Goal: Task Accomplishment & Management: Complete application form

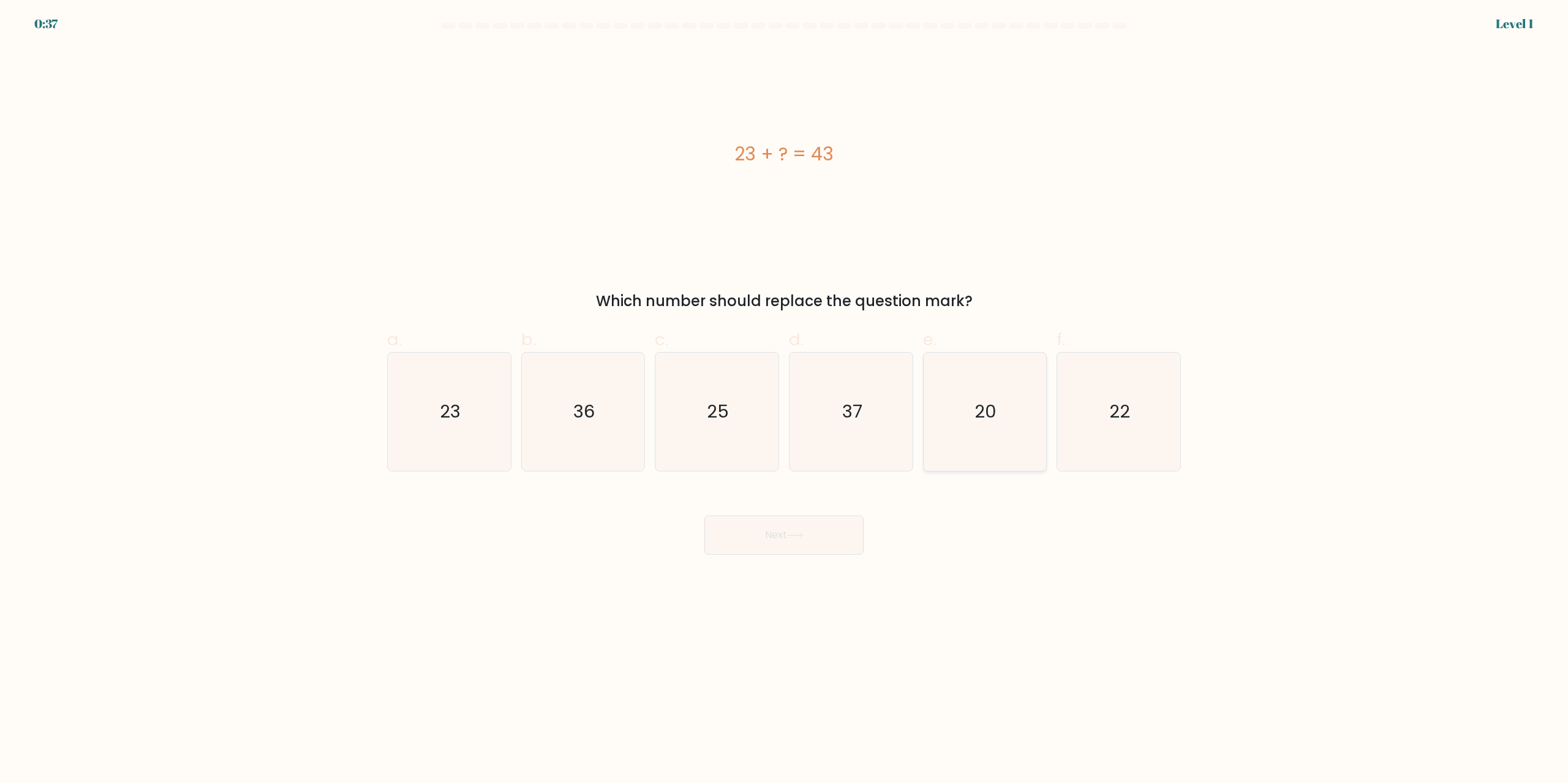
click at [1016, 407] on icon "20" at bounding box center [985, 412] width 118 height 118
click at [785, 400] on input "e. 20" at bounding box center [784, 396] width 1 height 8
radio input "true"
click at [807, 531] on button "Next" at bounding box center [784, 536] width 159 height 39
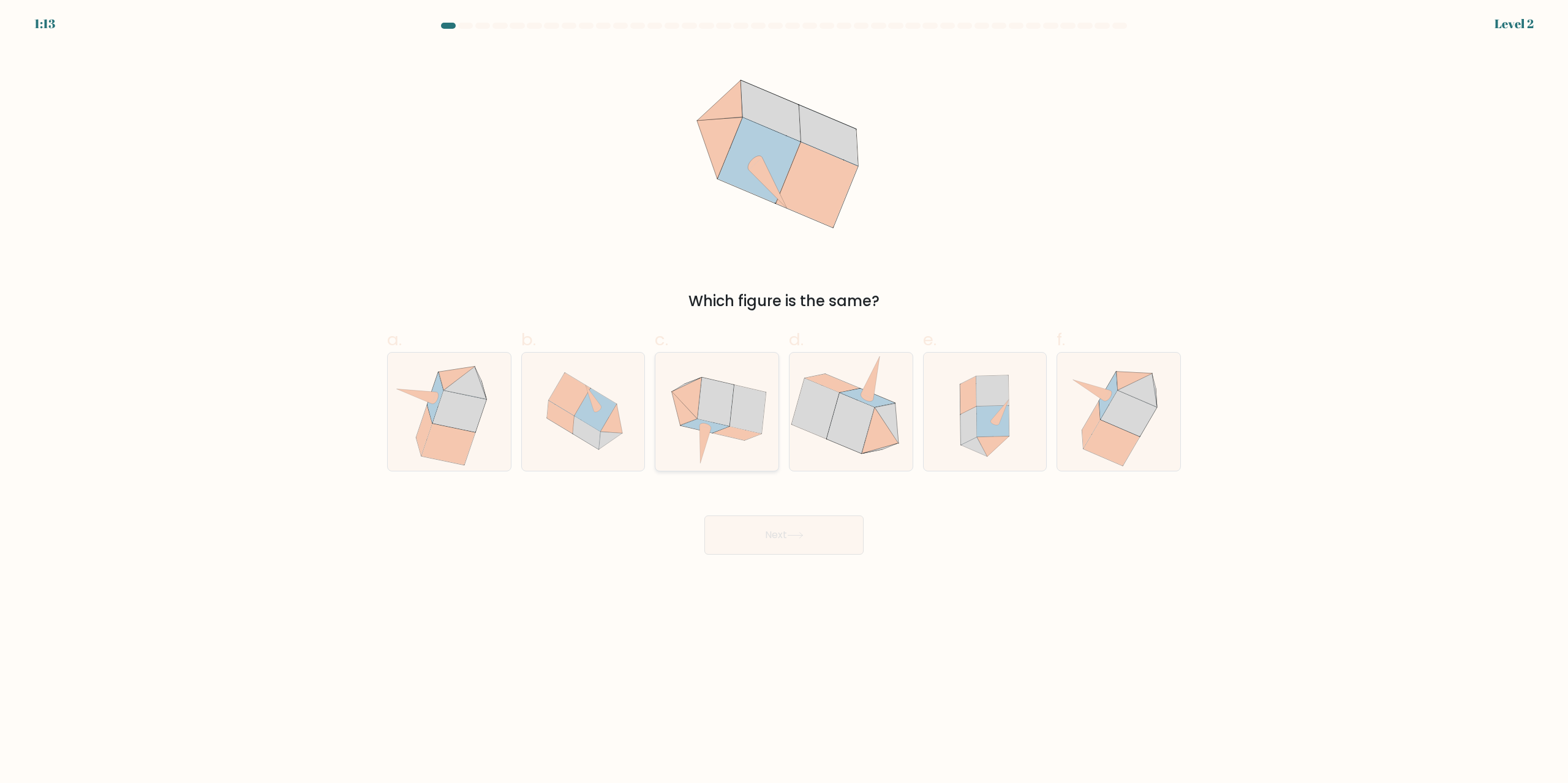
click at [720, 401] on icon at bounding box center [716, 401] width 36 height 48
click at [784, 400] on input "c." at bounding box center [784, 396] width 1 height 8
radio input "true"
click at [810, 530] on button "Next" at bounding box center [784, 536] width 159 height 39
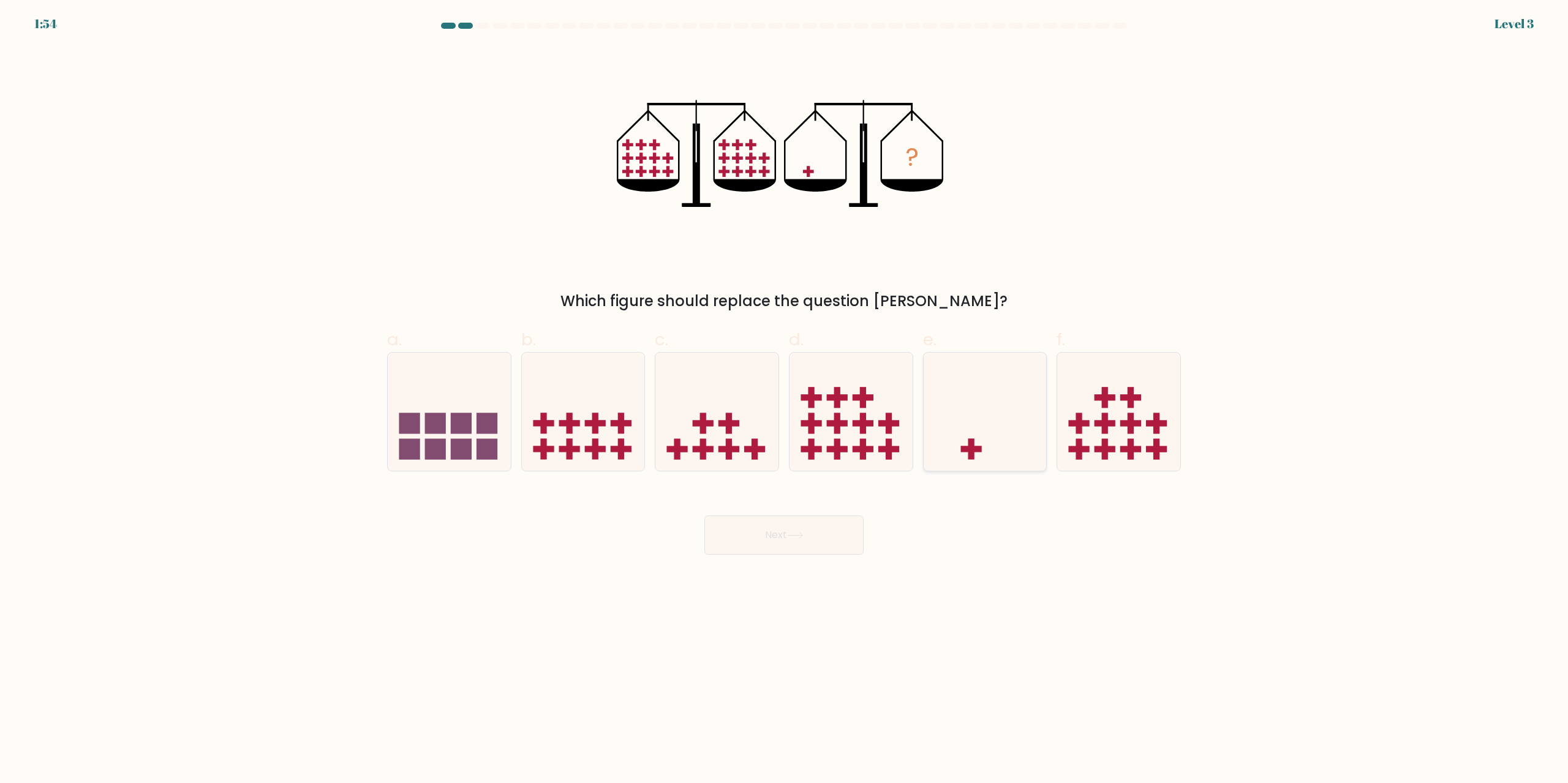
click at [955, 416] on icon at bounding box center [986, 412] width 123 height 102
click at [785, 400] on input "e." at bounding box center [784, 396] width 1 height 8
radio input "true"
click at [817, 536] on button "Next" at bounding box center [784, 536] width 159 height 39
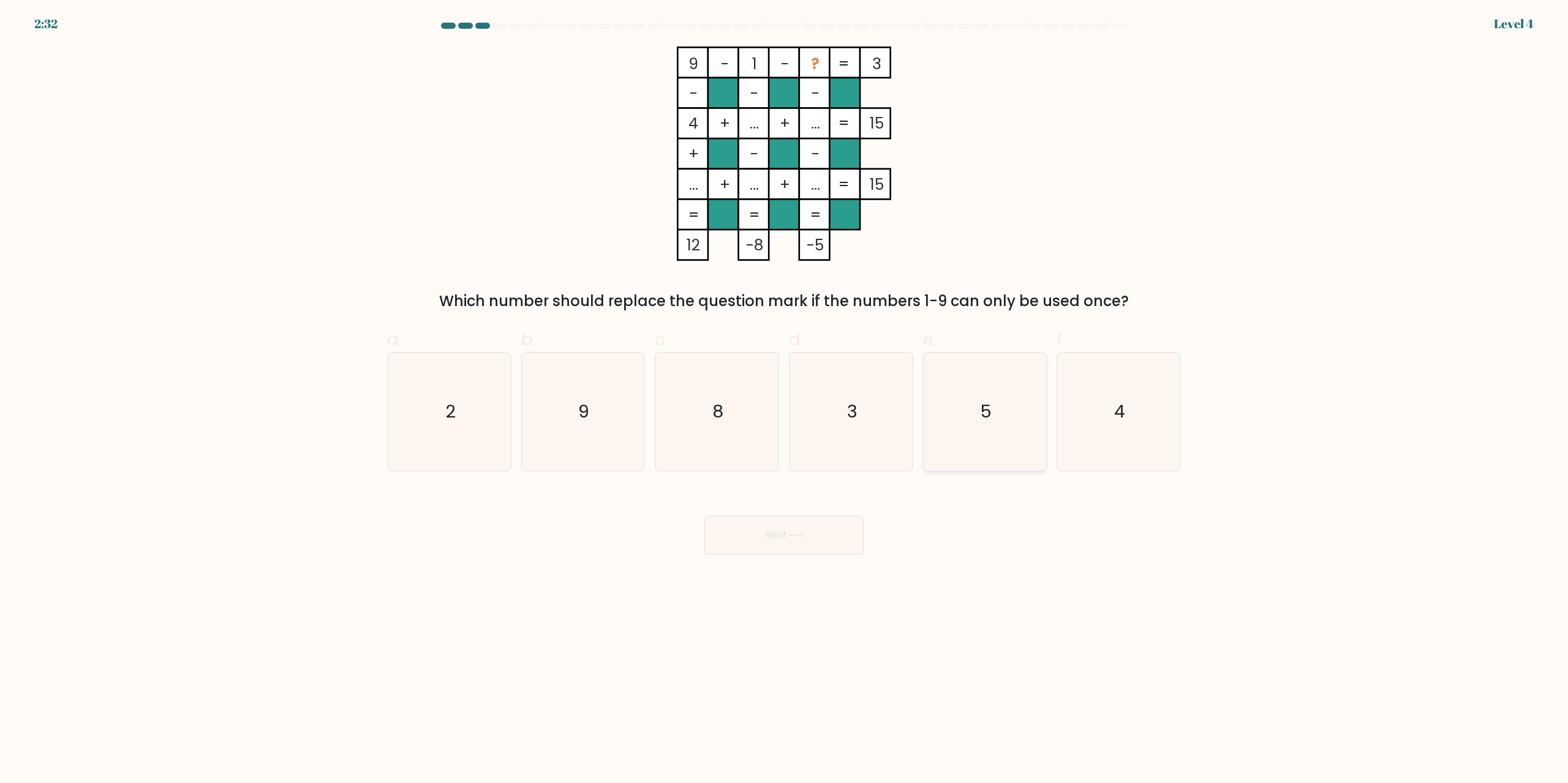
click at [987, 421] on text "5" at bounding box center [986, 412] width 11 height 25
click at [785, 400] on input "e. 5" at bounding box center [784, 396] width 1 height 8
radio input "true"
click at [834, 549] on button "Next" at bounding box center [784, 536] width 159 height 39
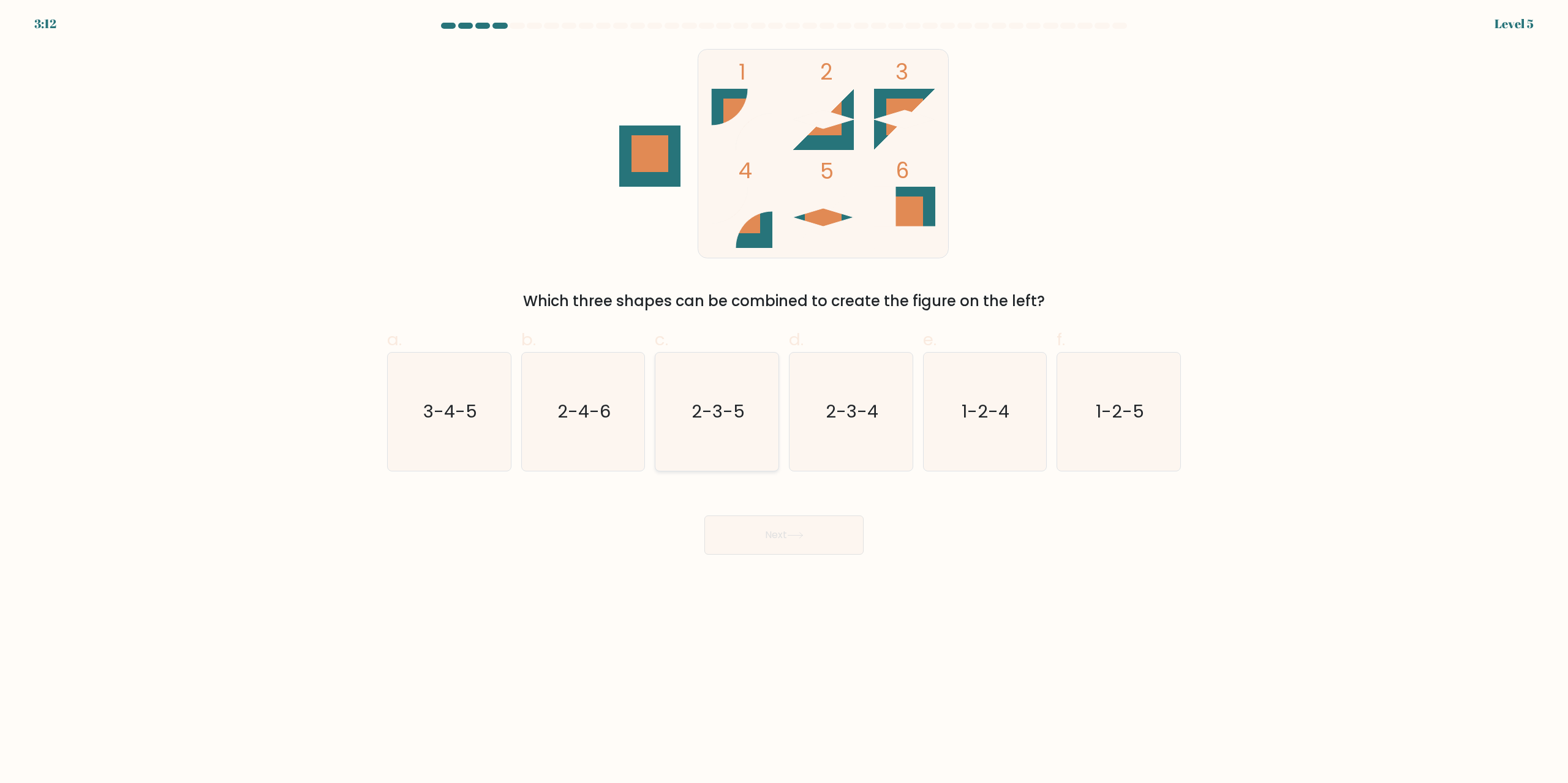
click at [734, 419] on text "2-3-5" at bounding box center [718, 412] width 53 height 25
click at [784, 400] on input "c. 2-3-5" at bounding box center [784, 396] width 1 height 8
radio input "true"
click at [778, 535] on button "Next" at bounding box center [784, 536] width 159 height 39
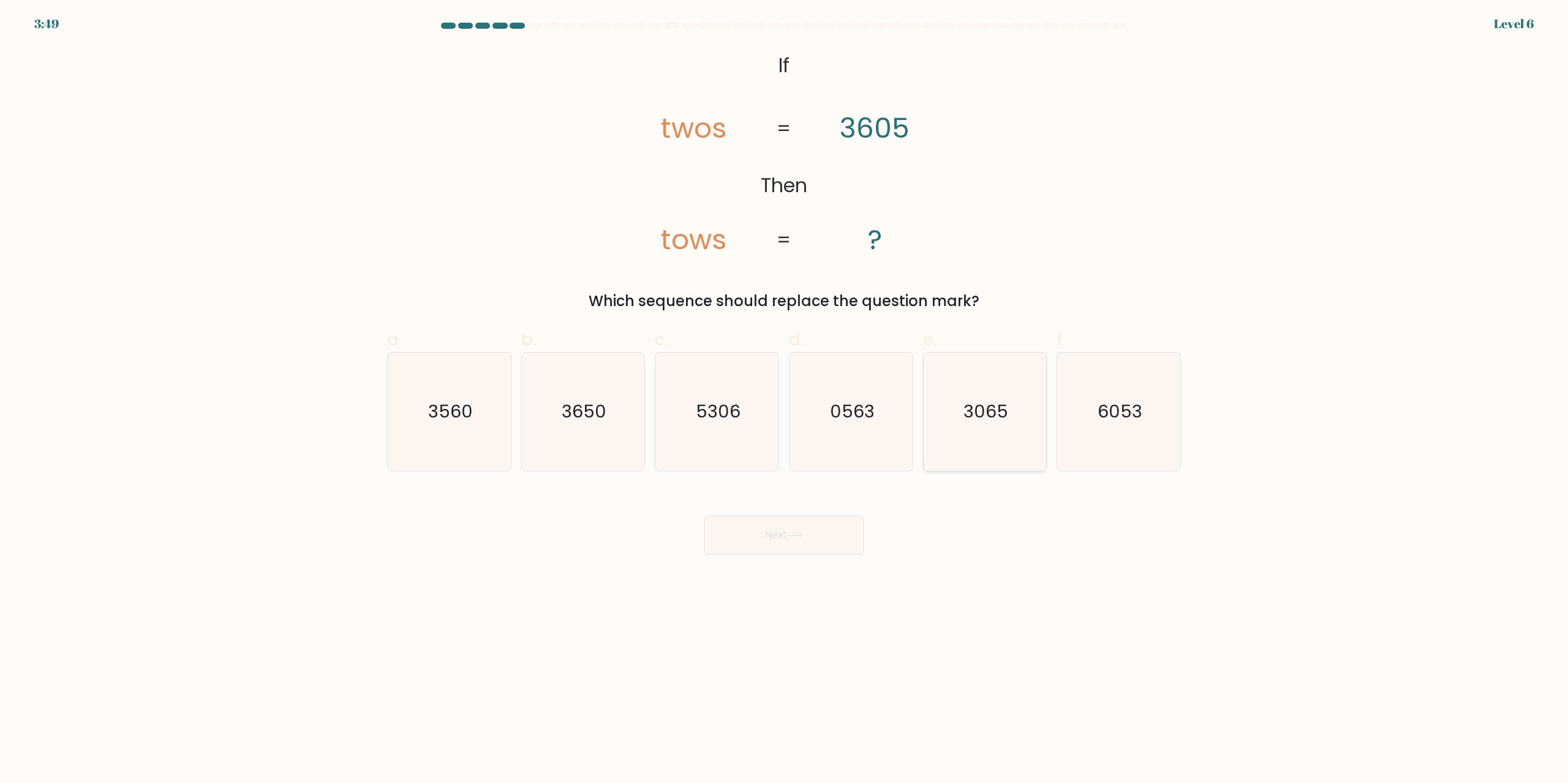
click at [1009, 406] on icon "3065" at bounding box center [985, 412] width 118 height 118
click at [785, 400] on input "e. 3065" at bounding box center [784, 396] width 1 height 8
radio input "true"
click at [829, 540] on button "Next" at bounding box center [784, 536] width 159 height 39
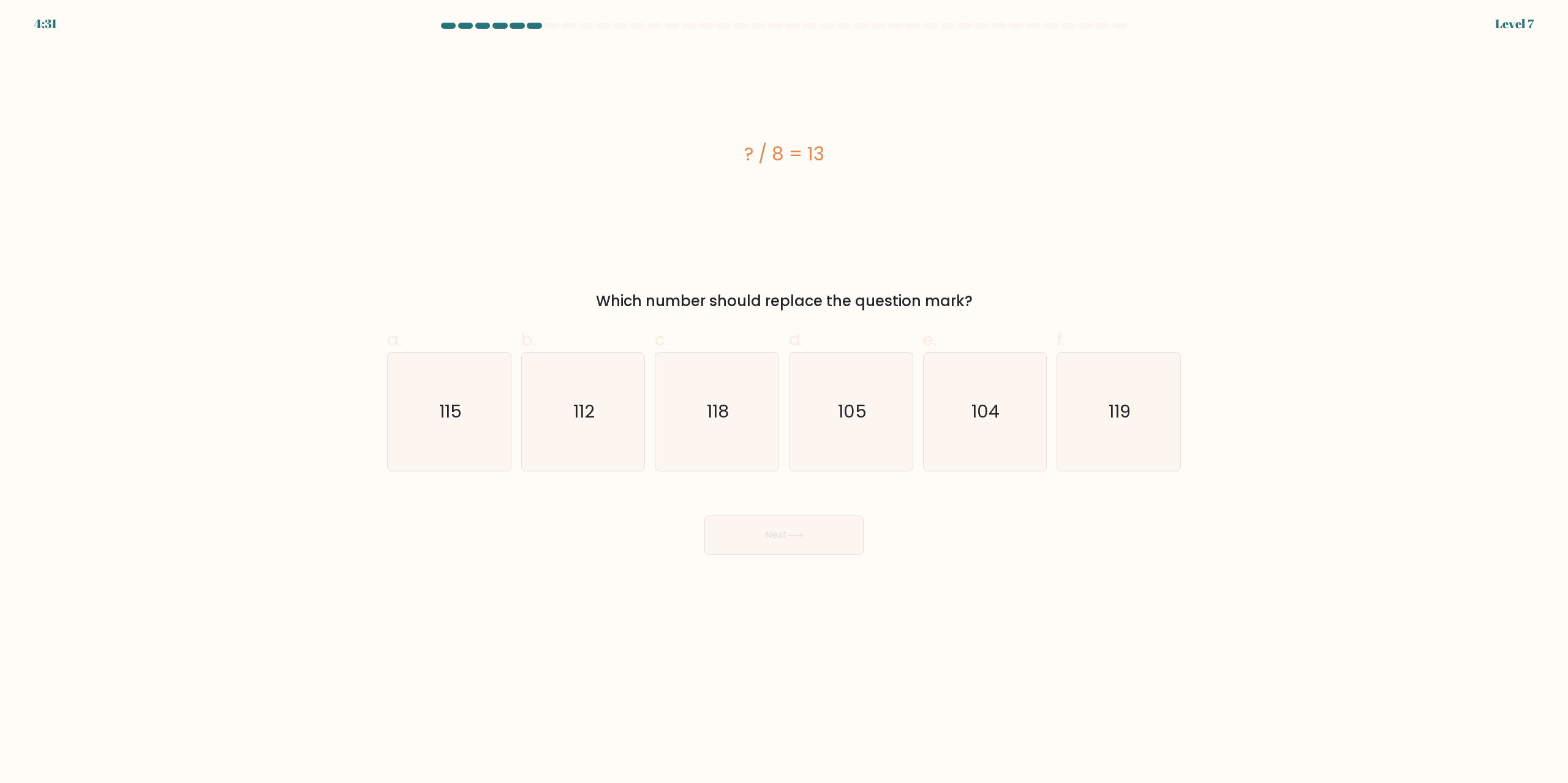
click at [961, 548] on div "Next" at bounding box center [784, 521] width 809 height 69
click at [1003, 400] on icon "104" at bounding box center [985, 412] width 118 height 118
click at [785, 400] on input "e. 104" at bounding box center [784, 396] width 1 height 8
radio input "true"
click at [834, 524] on button "Next" at bounding box center [784, 536] width 159 height 39
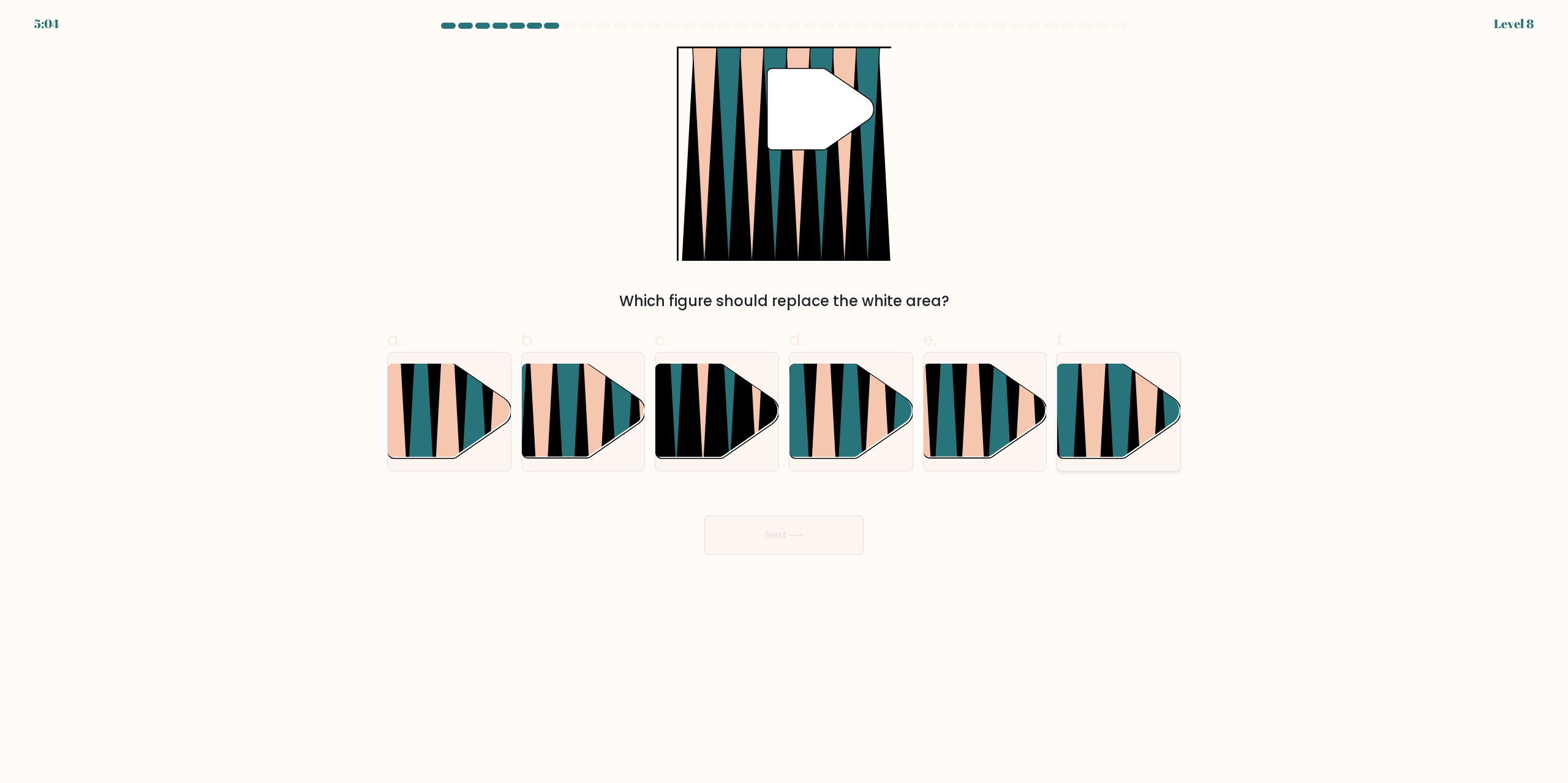
click at [1101, 378] on icon at bounding box center [1094, 464] width 28 height 247
click at [785, 392] on input "f." at bounding box center [784, 396] width 1 height 8
radio input "true"
click at [795, 544] on button "Next" at bounding box center [784, 536] width 159 height 39
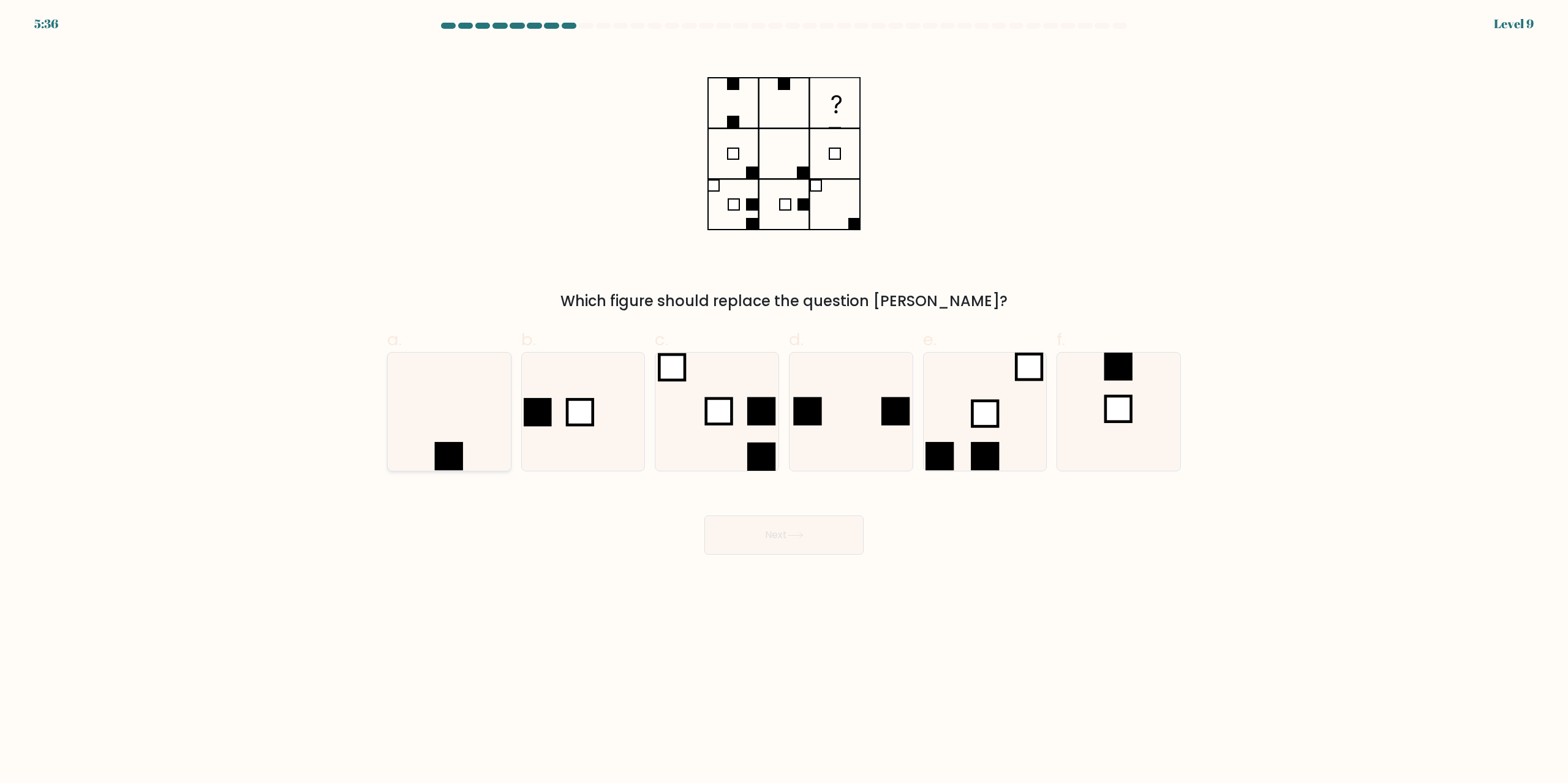
click at [461, 382] on icon at bounding box center [449, 412] width 118 height 118
click at [784, 392] on input "a." at bounding box center [784, 396] width 1 height 8
radio input "true"
click at [793, 533] on icon at bounding box center [795, 536] width 16 height 7
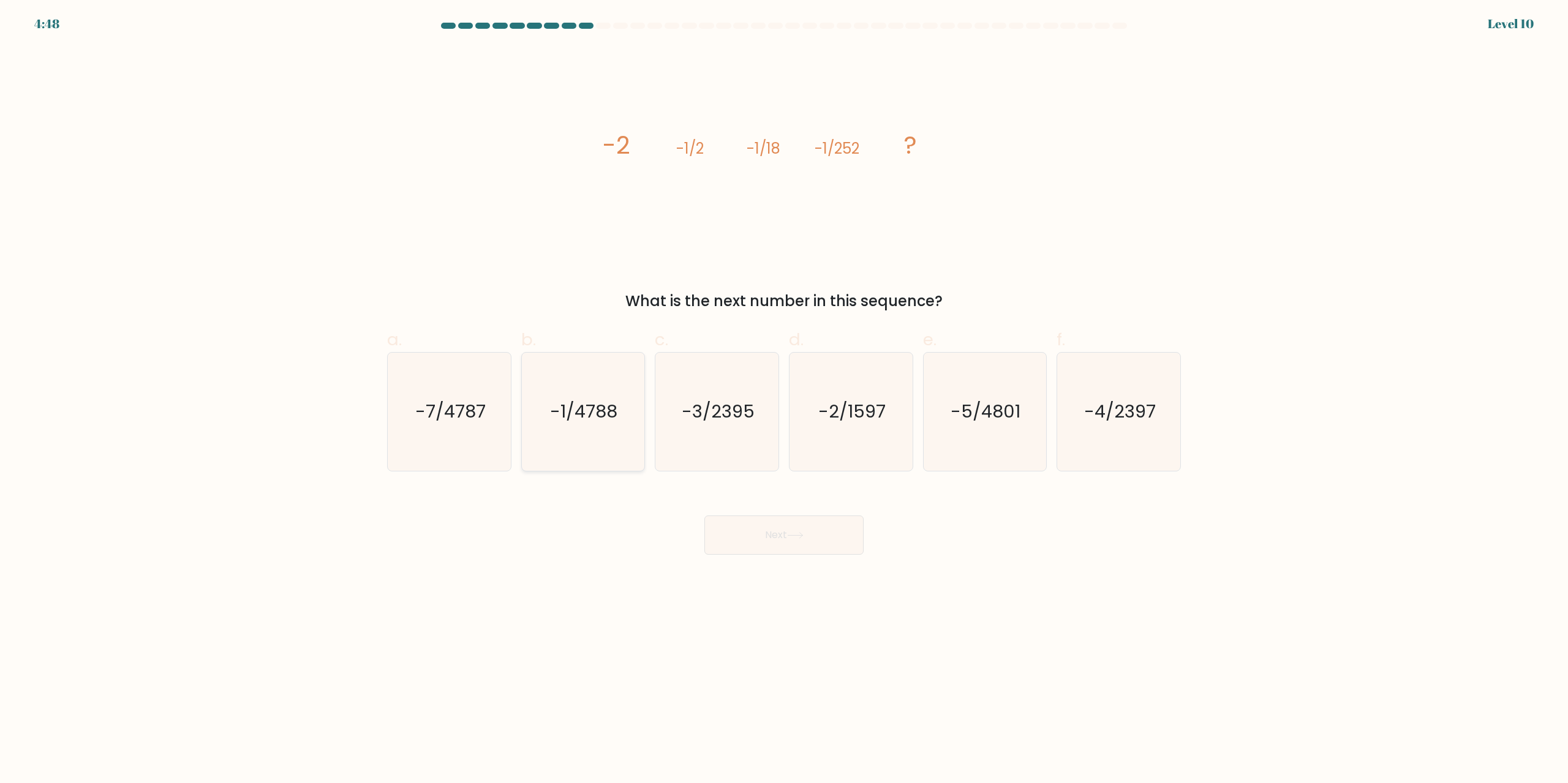
click at [605, 378] on icon "-1/4788" at bounding box center [582, 412] width 118 height 118
click at [784, 392] on input "b. -1/4788" at bounding box center [784, 396] width 1 height 8
radio input "true"
click at [845, 533] on button "Next" at bounding box center [784, 536] width 159 height 39
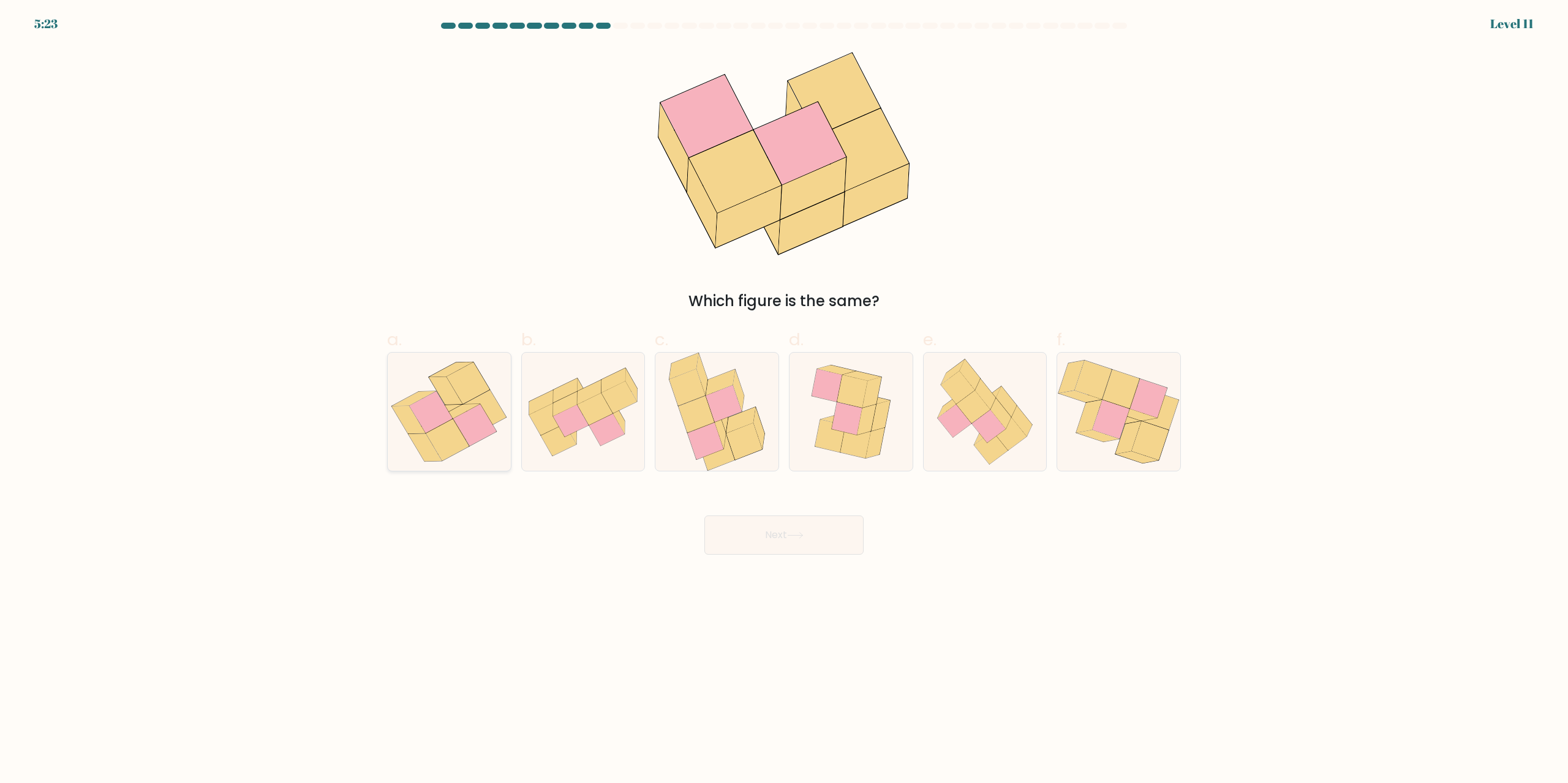
click at [448, 374] on icon at bounding box center [451, 370] width 43 height 15
click at [784, 392] on input "a." at bounding box center [784, 396] width 1 height 8
radio input "true"
click at [816, 539] on button "Next" at bounding box center [784, 536] width 159 height 39
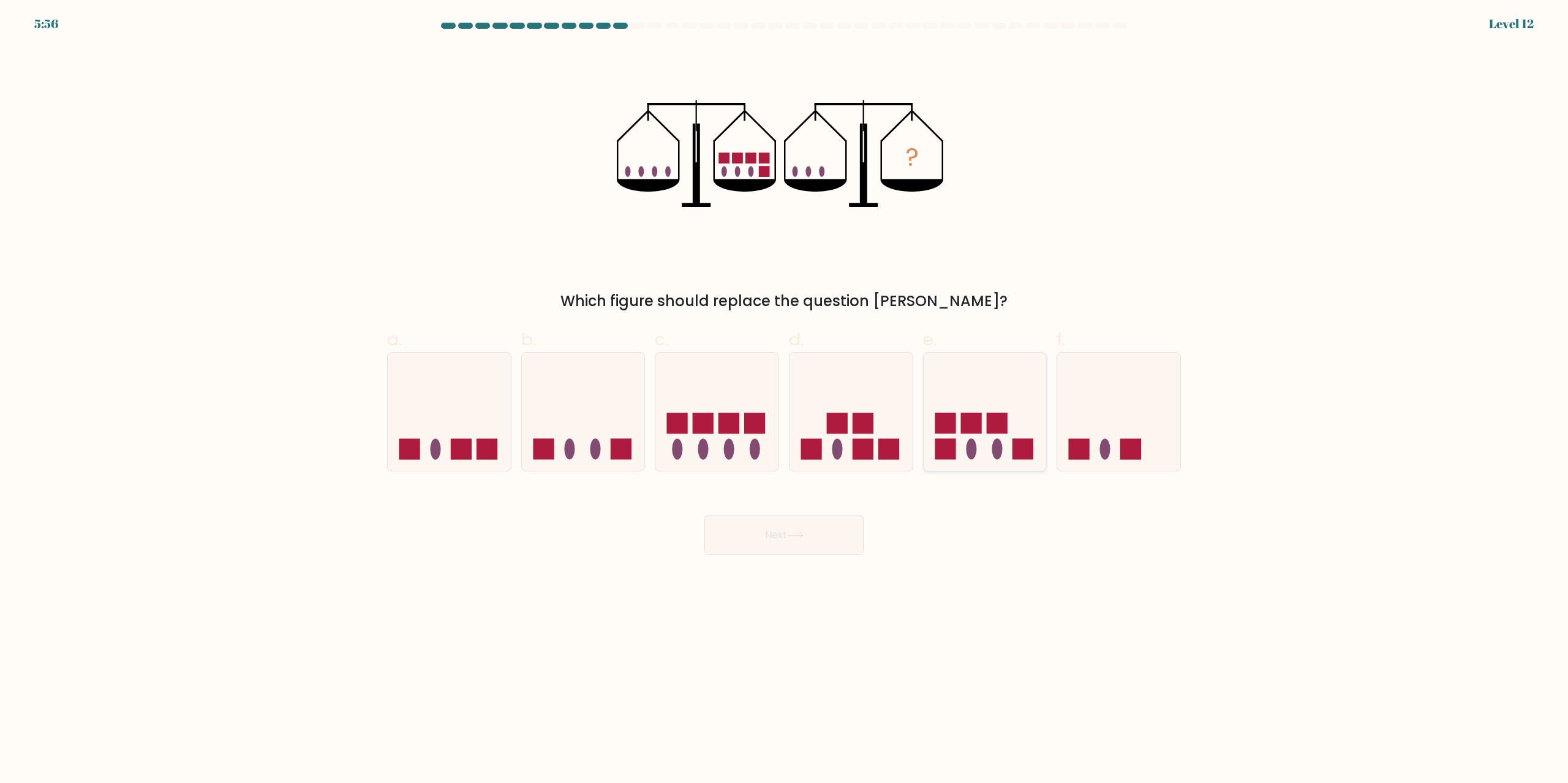
click at [1015, 395] on icon at bounding box center [986, 412] width 123 height 102
click at [785, 395] on input "e." at bounding box center [784, 396] width 1 height 8
radio input "true"
click at [811, 544] on button "Next" at bounding box center [784, 536] width 159 height 39
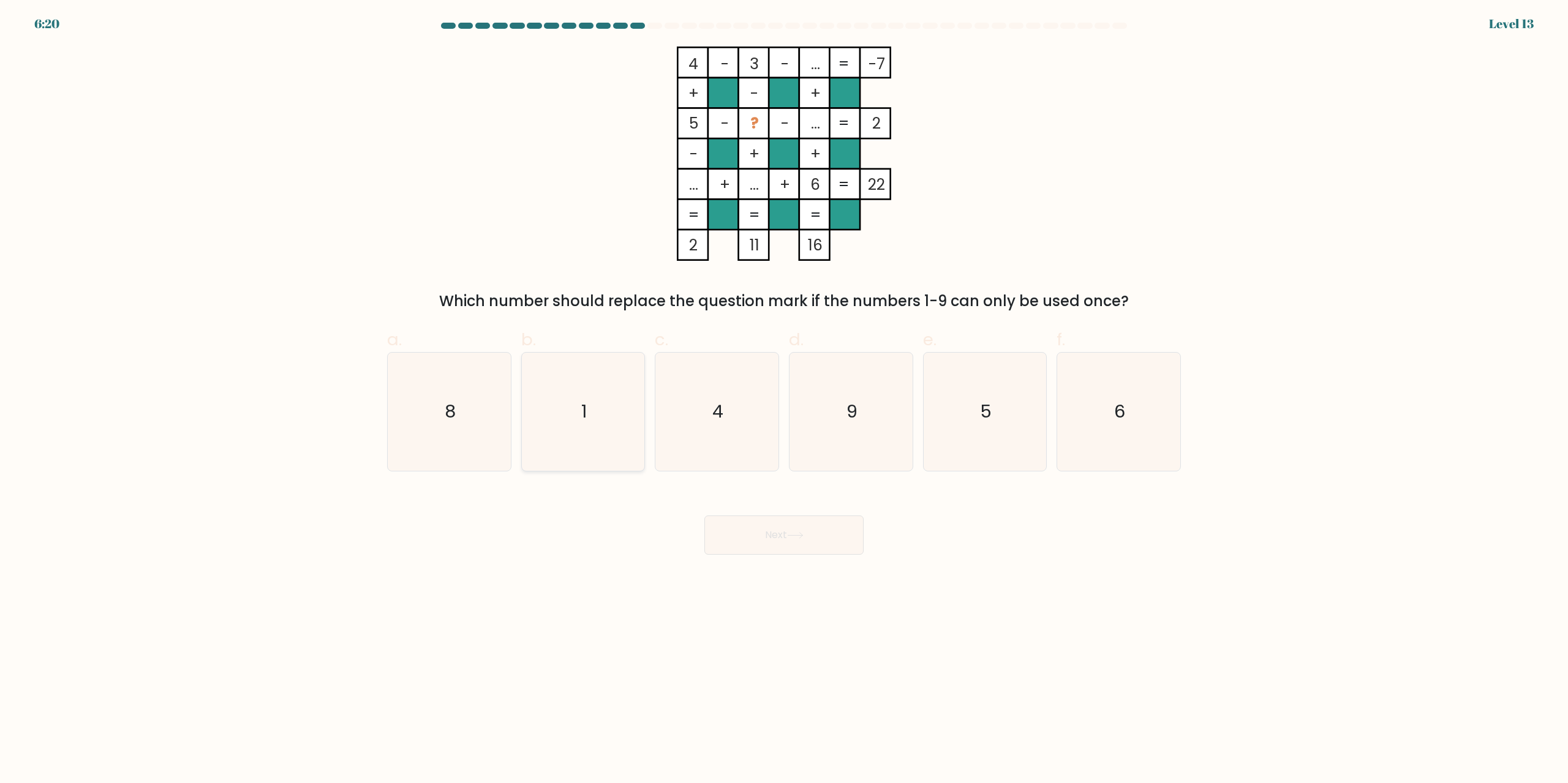
click at [614, 388] on icon "1" at bounding box center [582, 412] width 118 height 118
click at [784, 392] on input "b. 1" at bounding box center [784, 396] width 1 height 8
radio input "true"
click at [773, 524] on button "Next" at bounding box center [784, 536] width 159 height 39
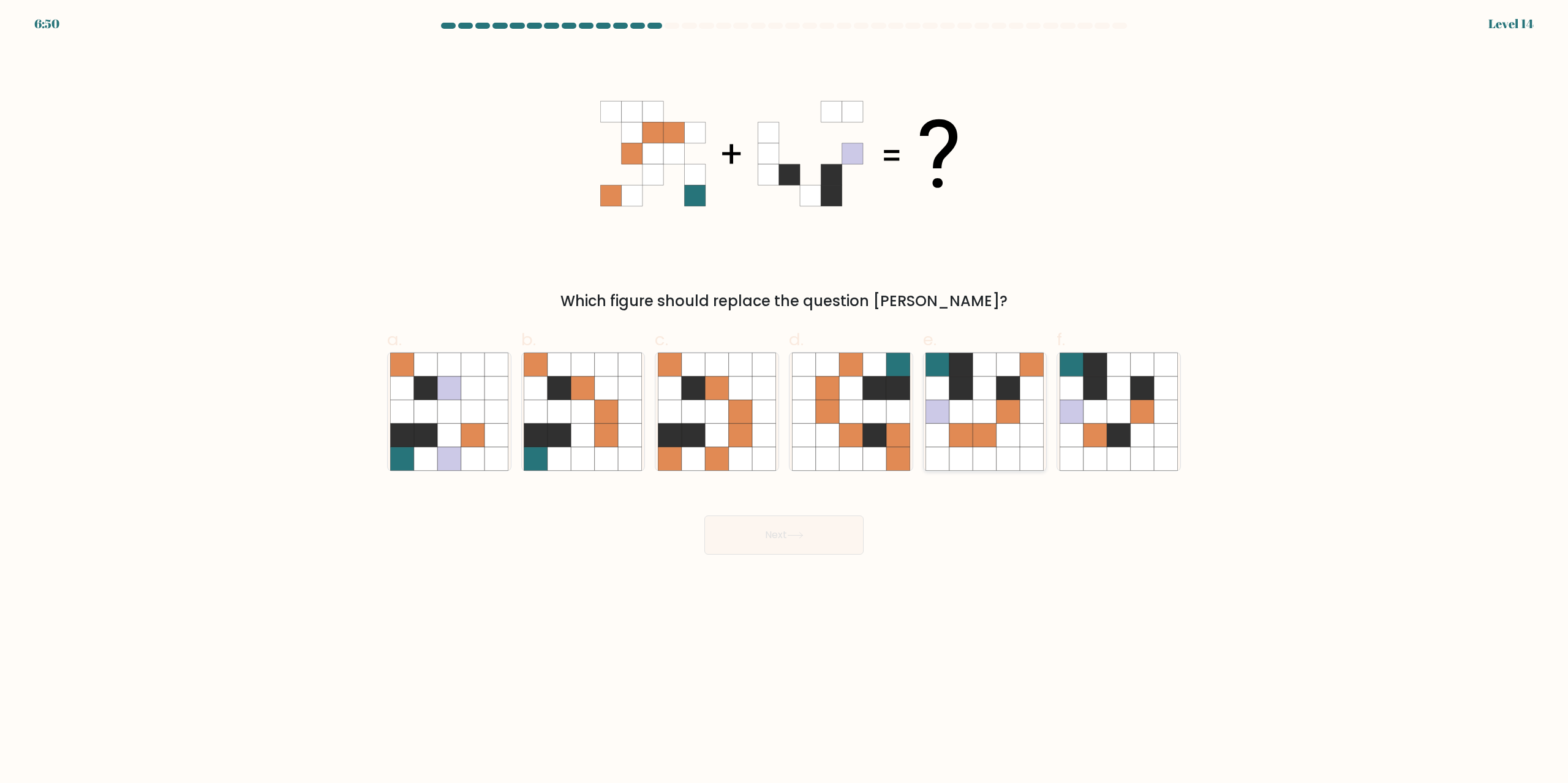
click at [980, 421] on icon at bounding box center [985, 412] width 23 height 23
click at [785, 400] on input "e." at bounding box center [784, 396] width 1 height 8
radio input "true"
click at [786, 535] on button "Next" at bounding box center [784, 536] width 159 height 39
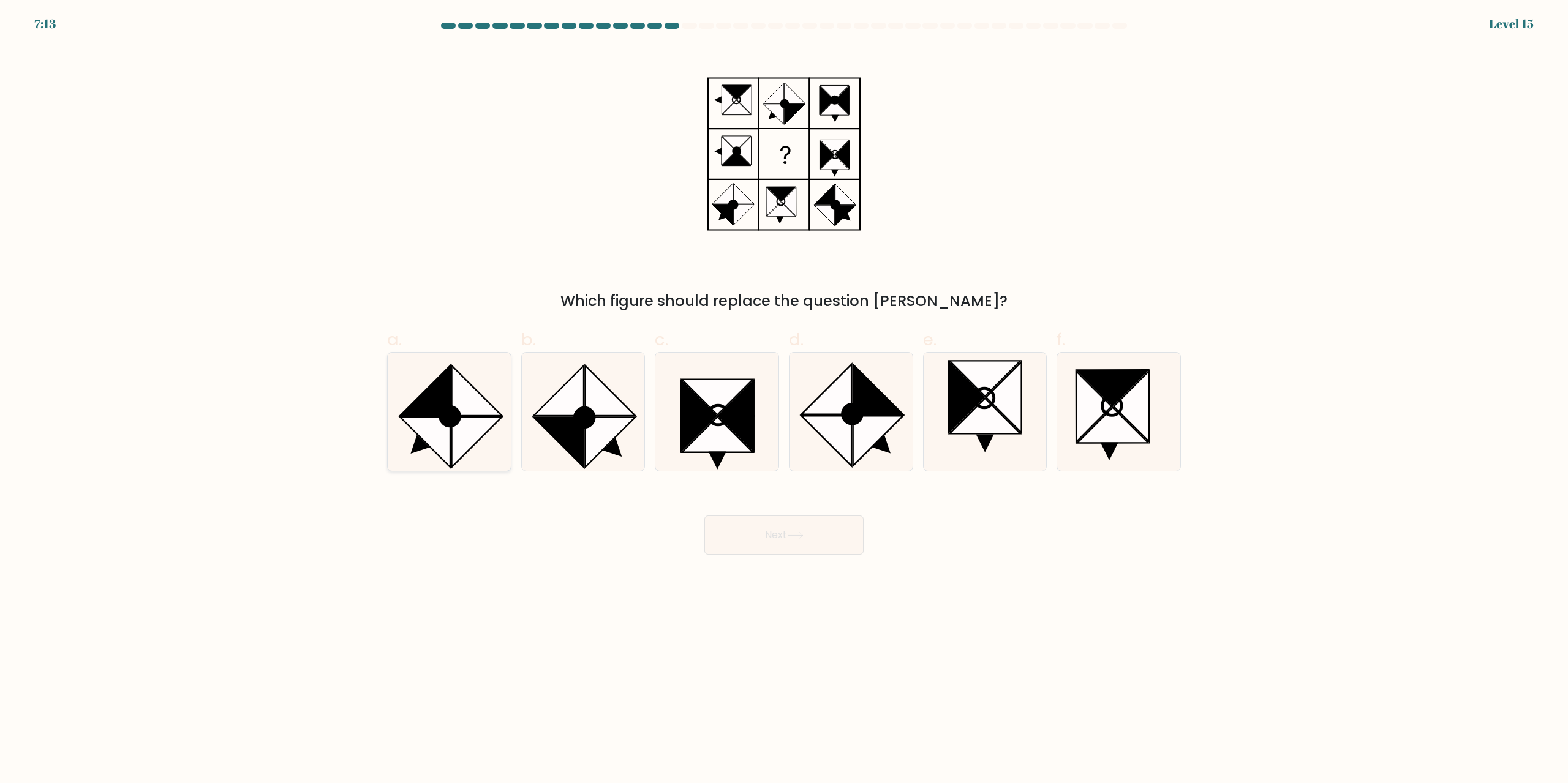
click at [427, 413] on icon at bounding box center [424, 391] width 50 height 50
click at [784, 400] on input "a." at bounding box center [784, 396] width 1 height 8
radio input "true"
click at [784, 541] on button "Next" at bounding box center [784, 536] width 159 height 39
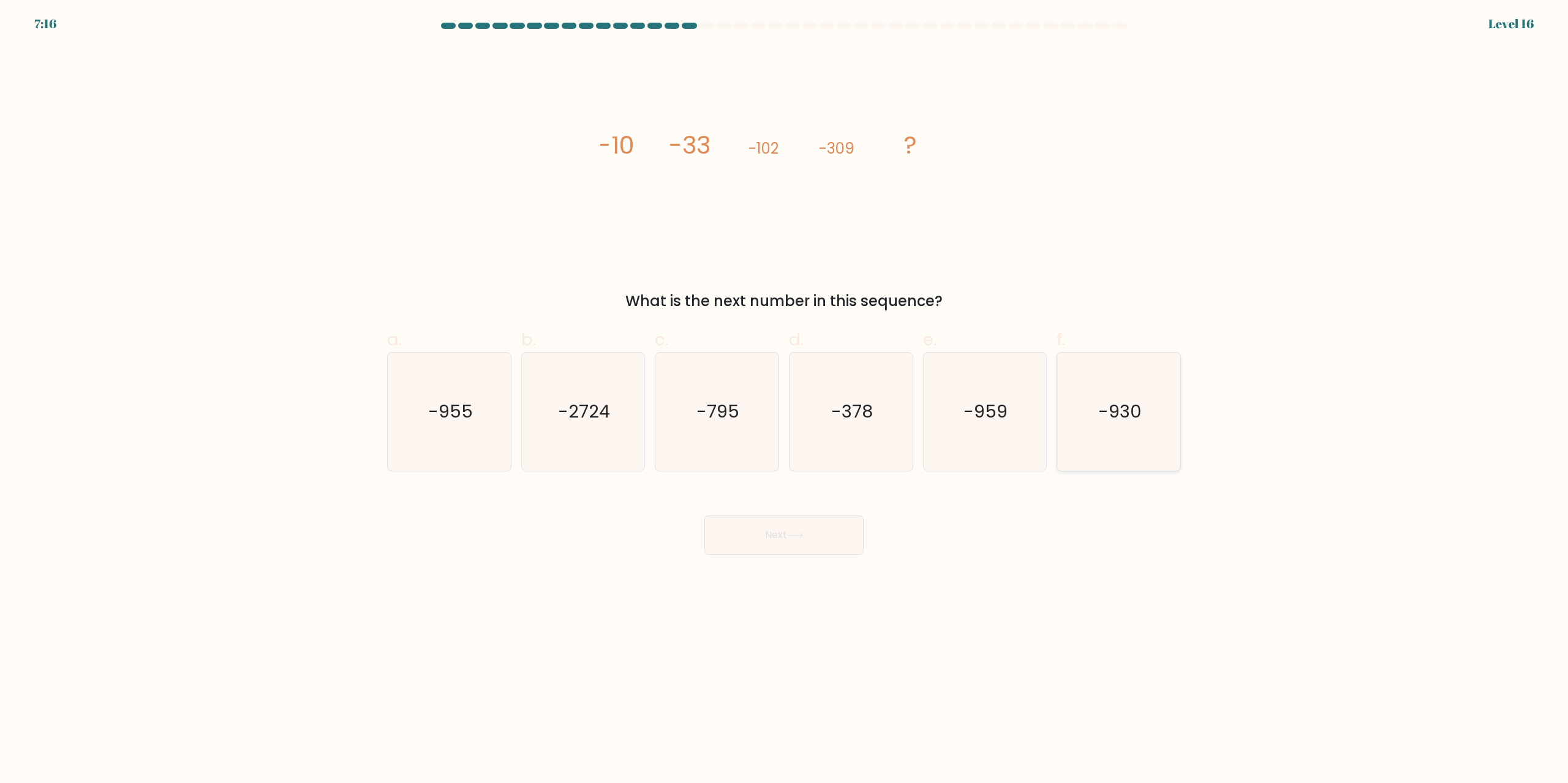
click at [1113, 398] on icon "-930" at bounding box center [1118, 412] width 118 height 118
click at [785, 398] on input "f. -930" at bounding box center [784, 396] width 1 height 8
radio input "true"
click at [832, 537] on button "Next" at bounding box center [784, 536] width 159 height 39
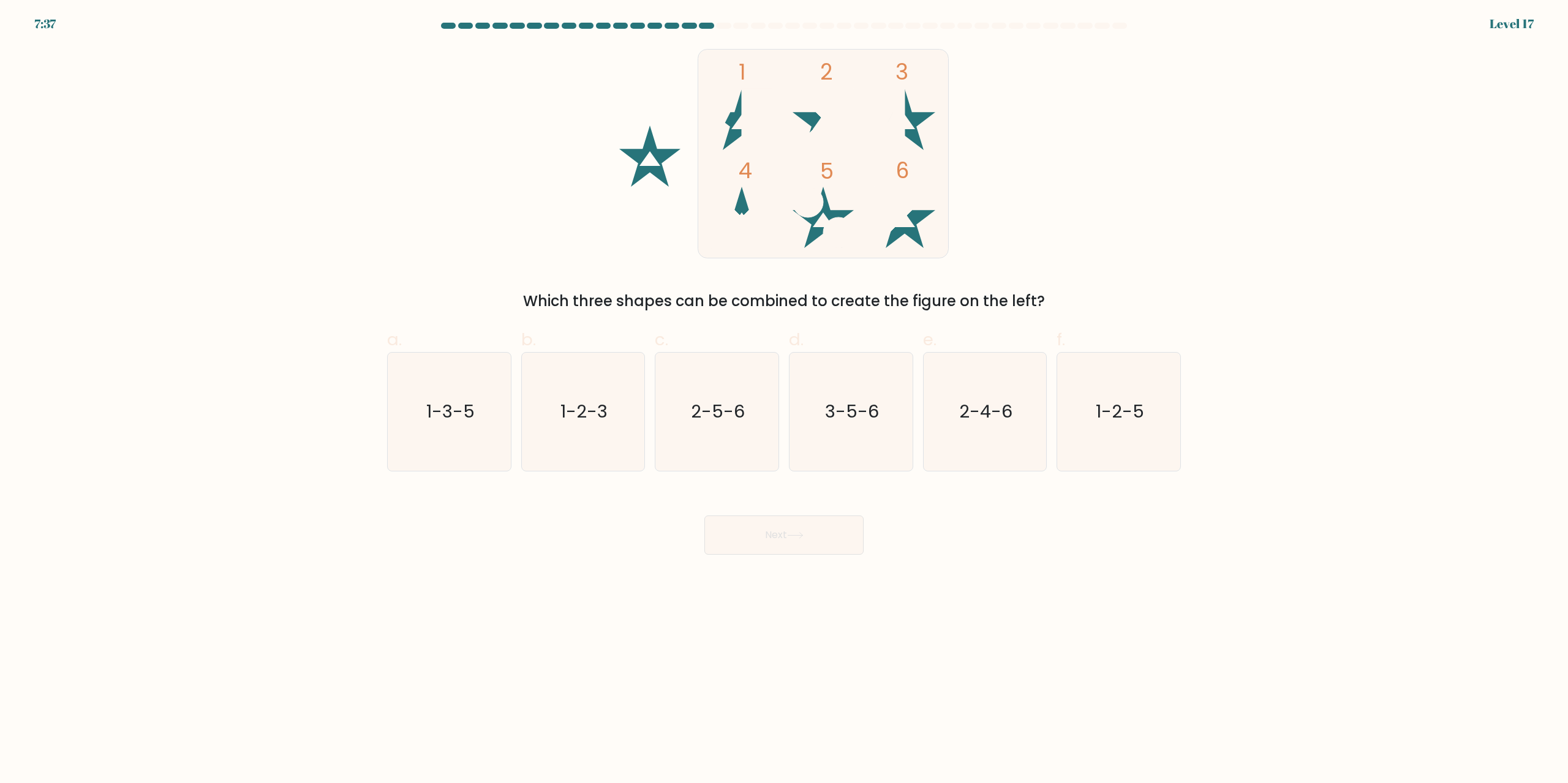
drag, startPoint x: 1019, startPoint y: 414, endPoint x: 933, endPoint y: 489, distance: 114.1
click at [1019, 414] on icon "2-4-6" at bounding box center [985, 412] width 118 height 118
click at [785, 400] on input "e. 2-4-6" at bounding box center [784, 396] width 1 height 8
radio input "true"
click at [836, 525] on button "Next" at bounding box center [784, 536] width 159 height 39
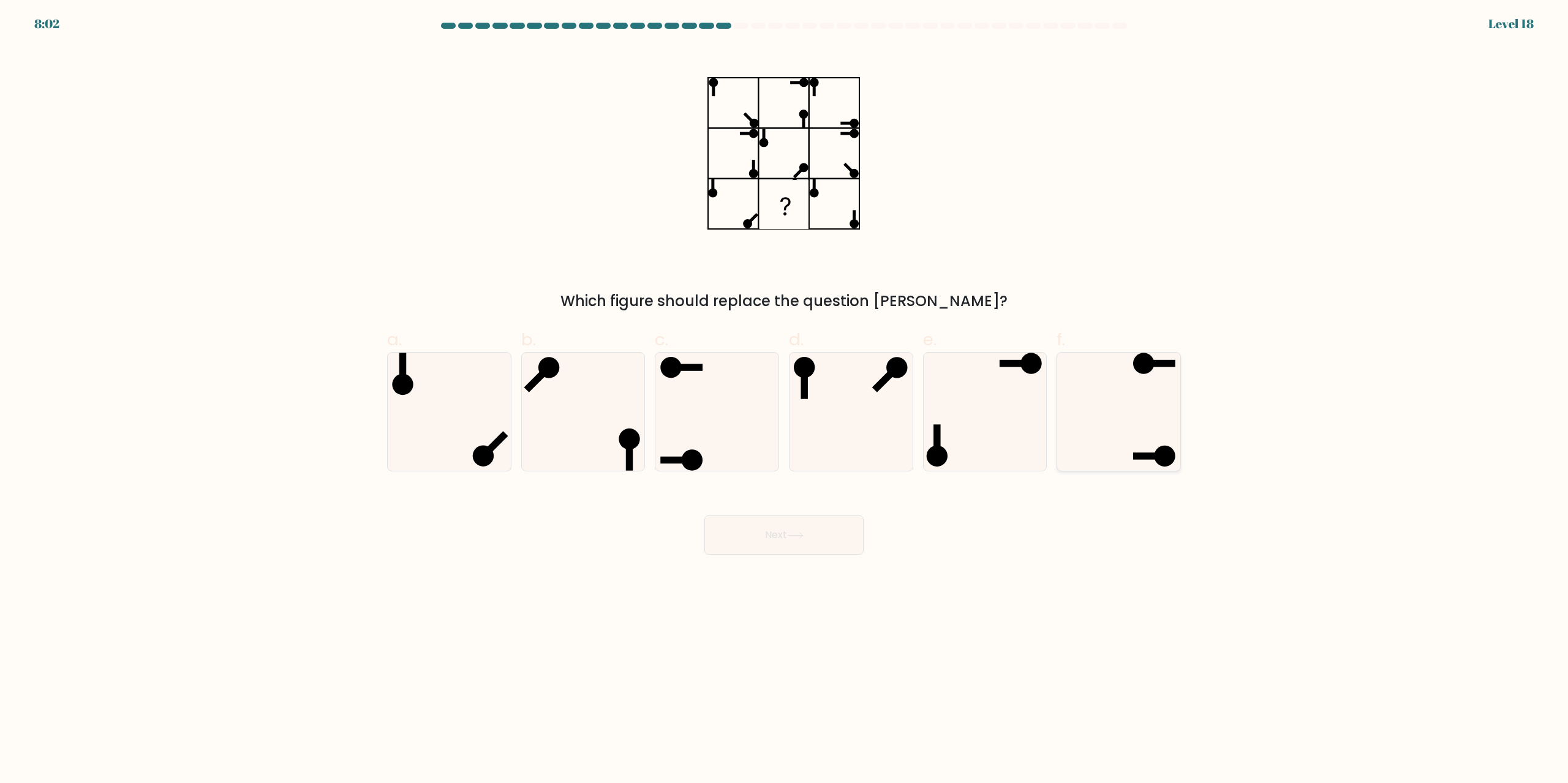
click at [1140, 406] on icon at bounding box center [1118, 412] width 118 height 118
click at [785, 400] on input "f." at bounding box center [784, 396] width 1 height 8
radio input "true"
click at [836, 532] on button "Next" at bounding box center [784, 536] width 159 height 39
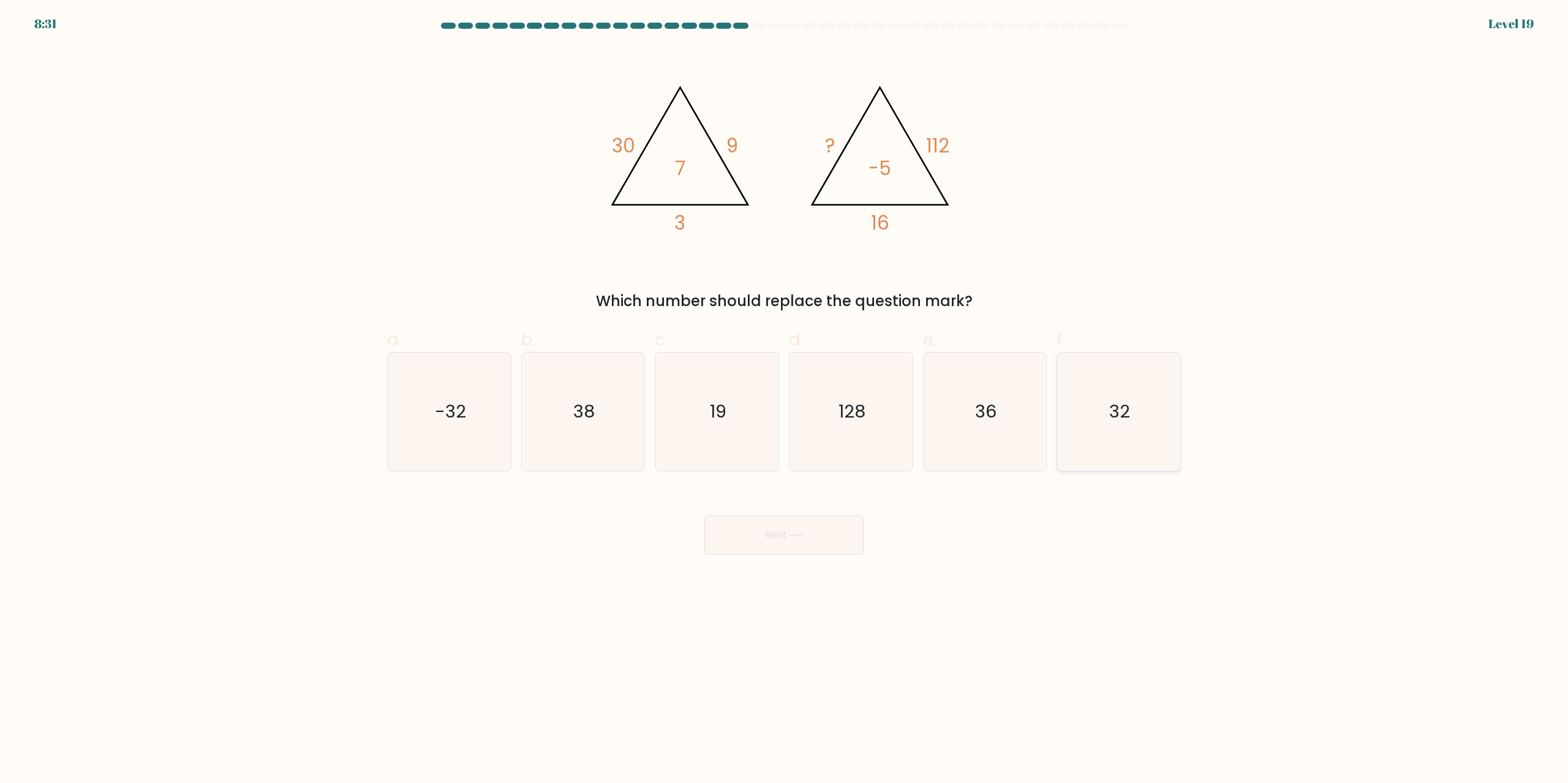
click at [1153, 436] on icon "32" at bounding box center [1118, 412] width 118 height 118
click at [785, 400] on input "f. 32" at bounding box center [784, 396] width 1 height 8
radio input "true"
click at [816, 528] on button "Next" at bounding box center [784, 536] width 159 height 39
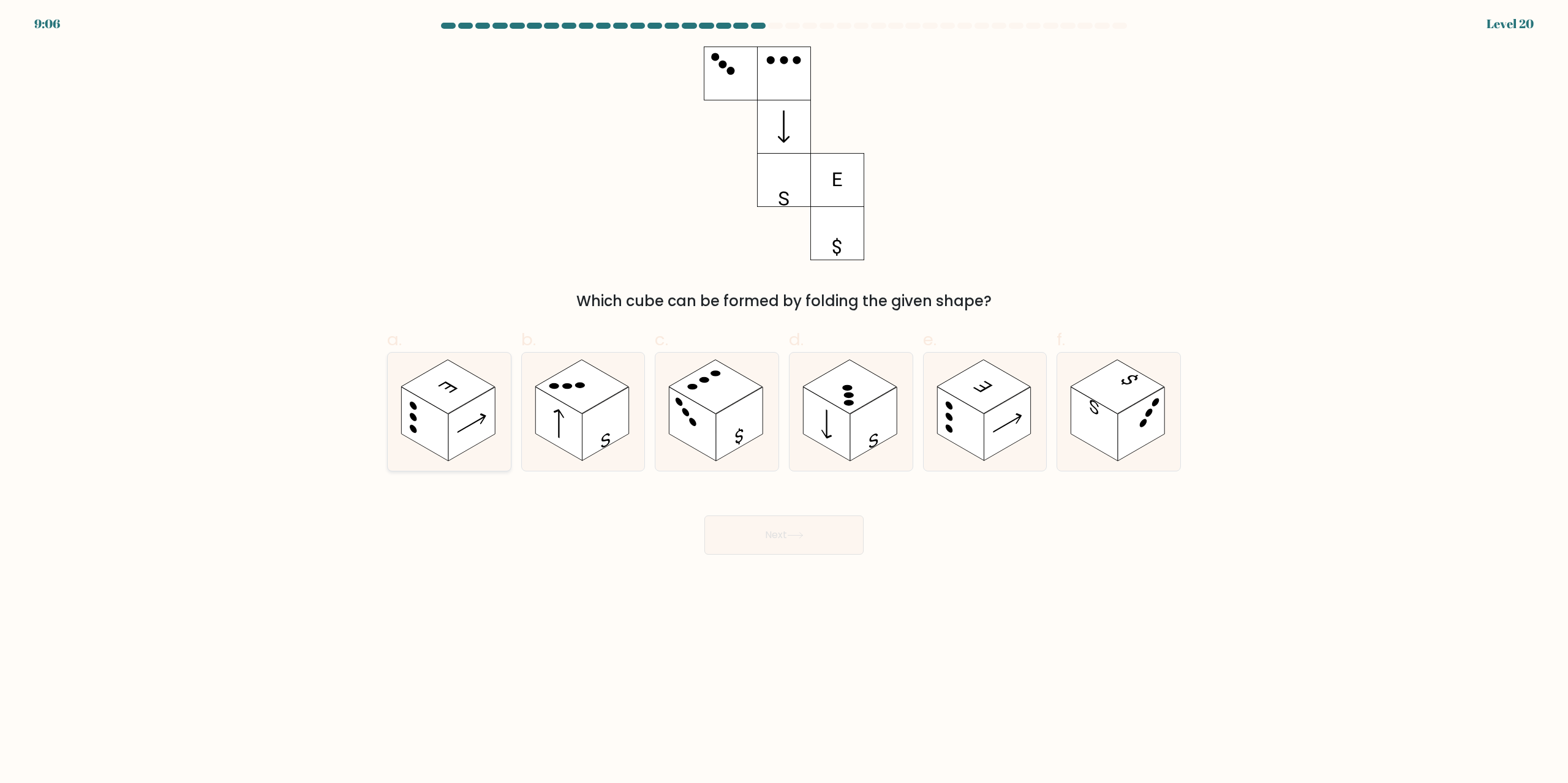
click at [418, 406] on rect at bounding box center [424, 424] width 47 height 74
click at [784, 400] on input "a." at bounding box center [784, 396] width 1 height 8
radio input "true"
click at [764, 527] on button "Next" at bounding box center [784, 536] width 159 height 39
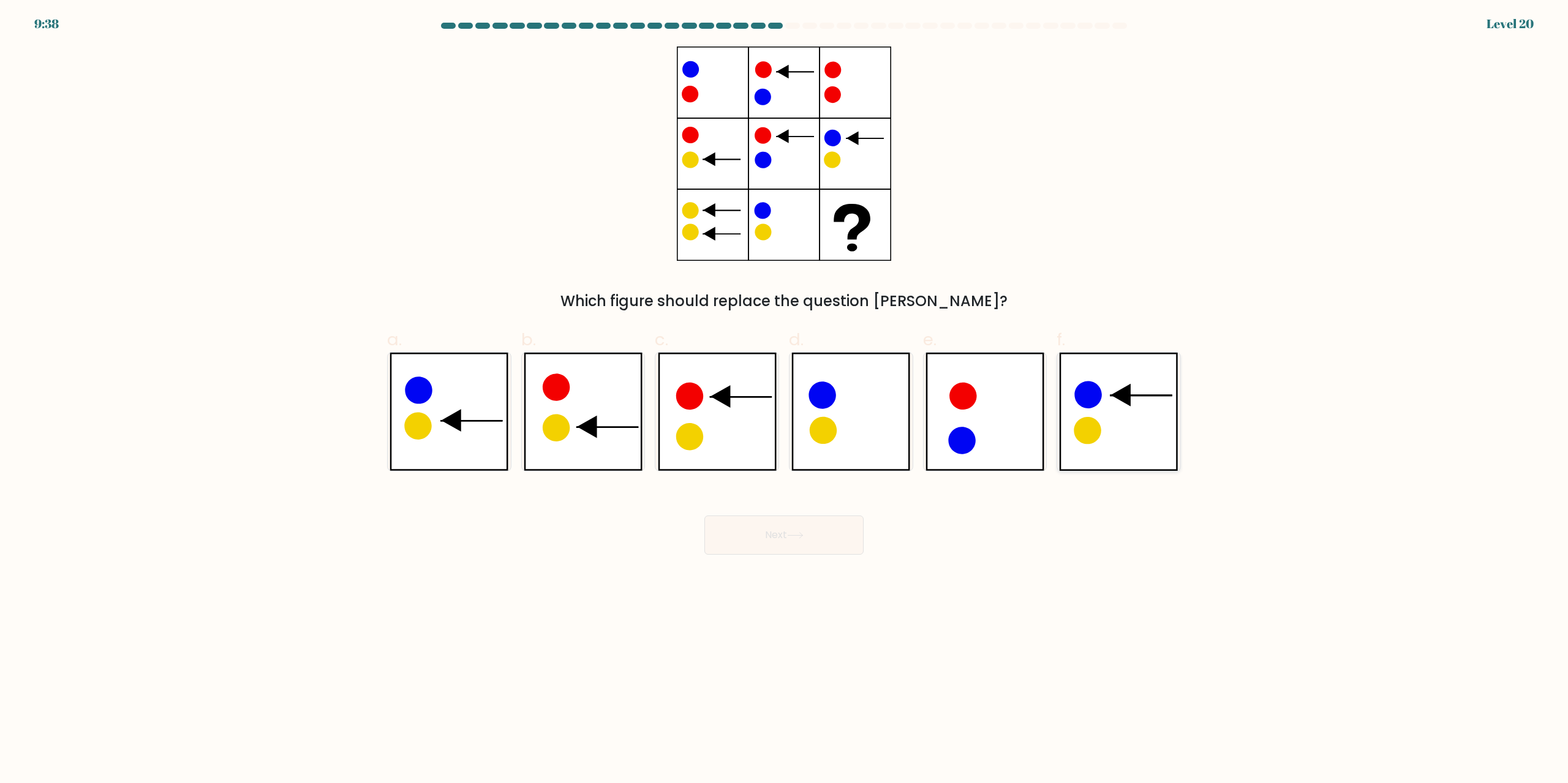
click at [1119, 397] on icon at bounding box center [1121, 396] width 20 height 23
click at [785, 397] on input "f." at bounding box center [784, 396] width 1 height 8
radio input "true"
click at [828, 531] on button "Next" at bounding box center [784, 536] width 159 height 39
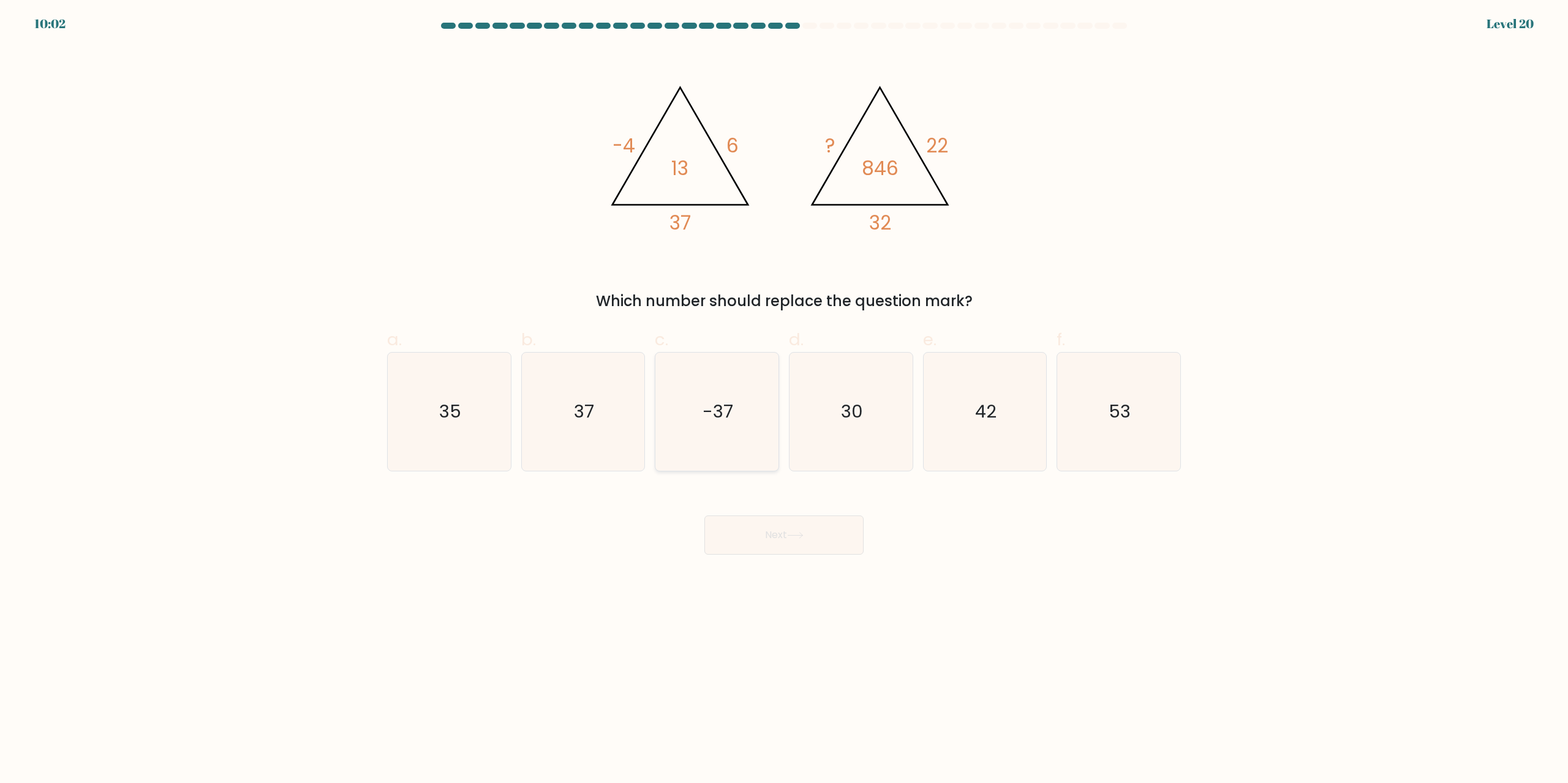
click at [723, 395] on icon "-37" at bounding box center [717, 412] width 118 height 118
click at [784, 395] on input "c. -37" at bounding box center [784, 396] width 1 height 8
radio input "true"
click at [811, 543] on button "Next" at bounding box center [784, 536] width 159 height 39
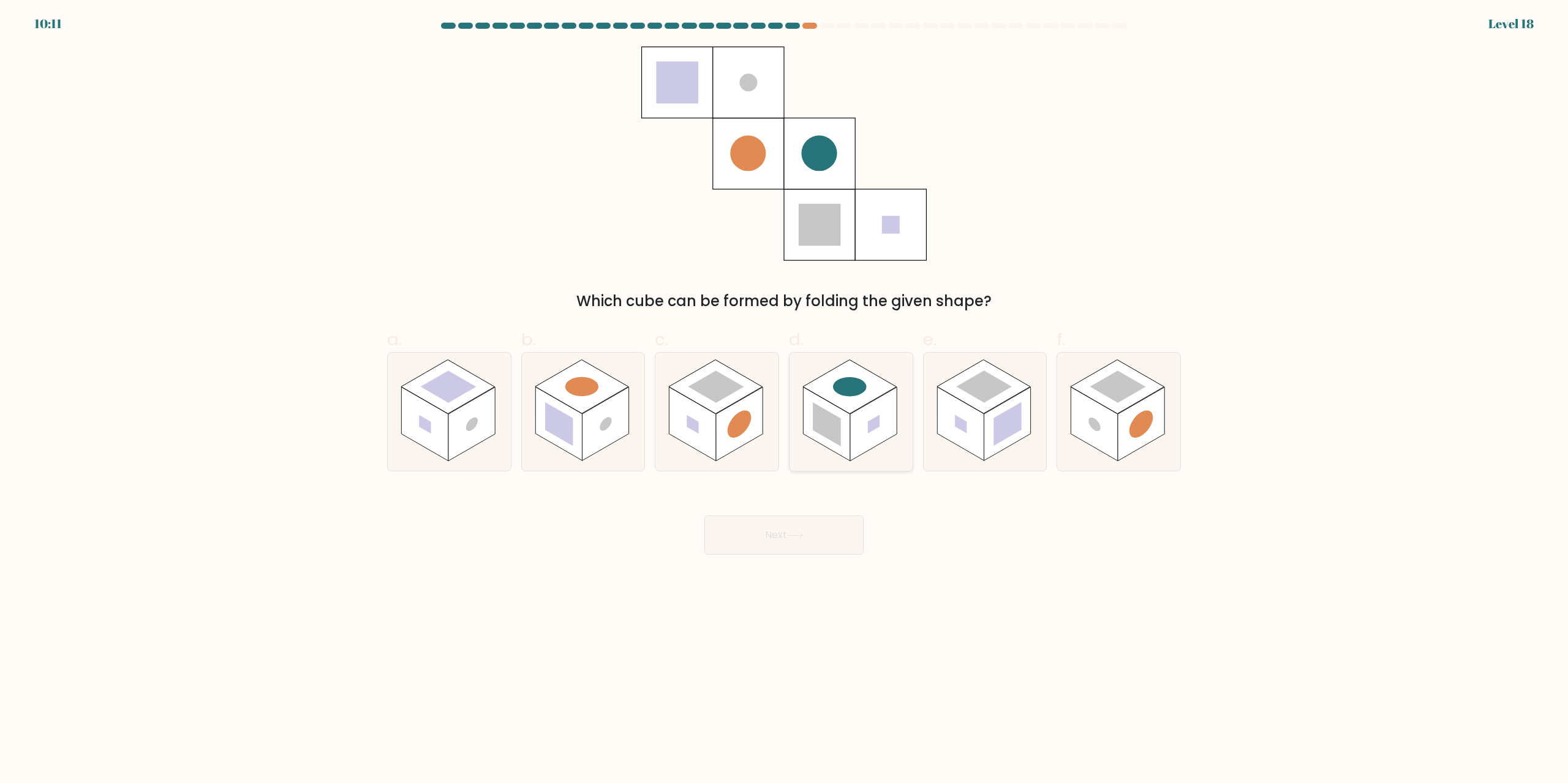
click at [868, 399] on rect at bounding box center [850, 387] width 93 height 54
click at [785, 399] on input "d." at bounding box center [784, 396] width 1 height 8
radio input "true"
click at [834, 530] on button "Next" at bounding box center [784, 536] width 159 height 39
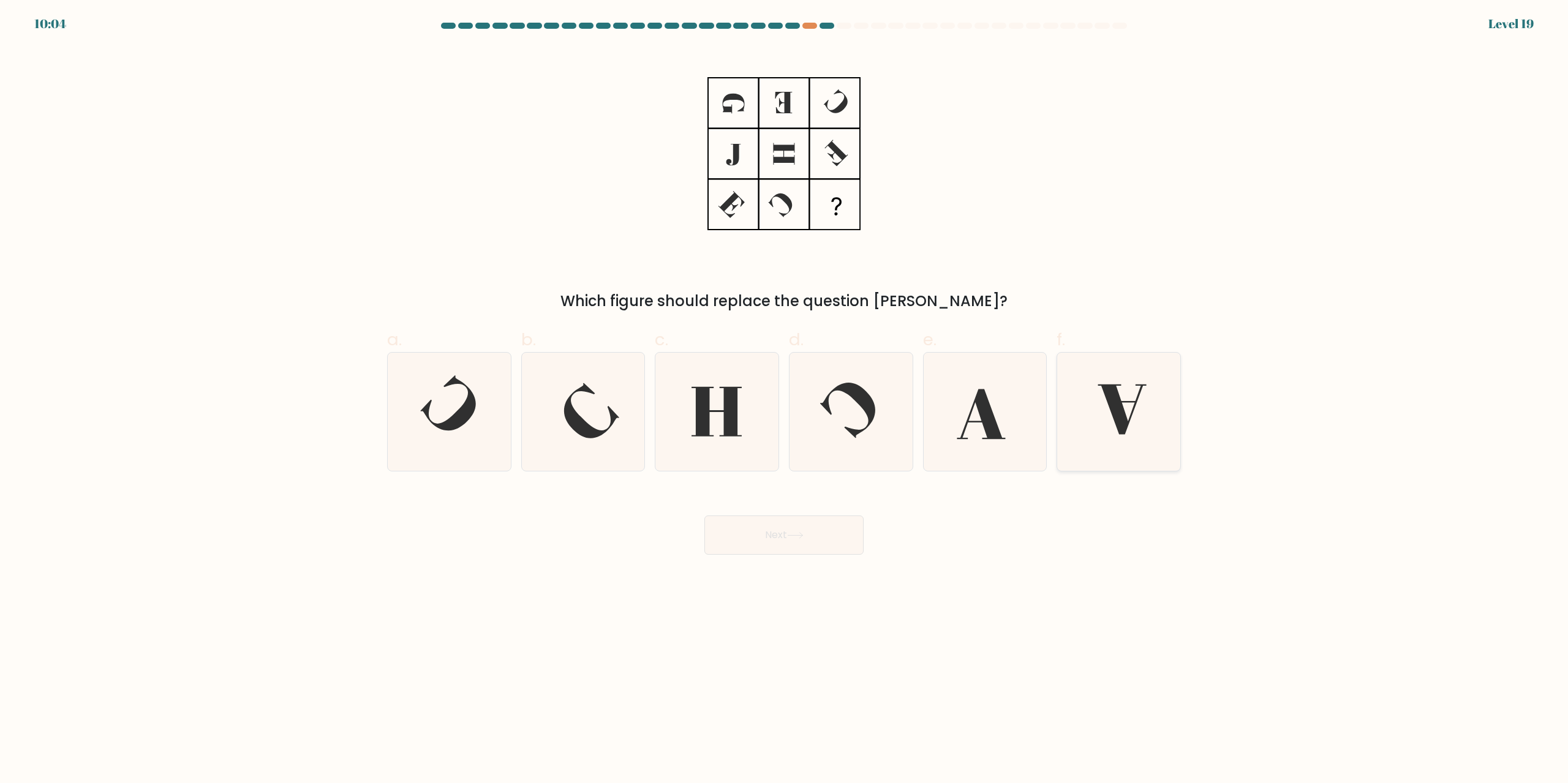
click at [1133, 392] on icon at bounding box center [1118, 412] width 118 height 118
click at [785, 392] on input "f." at bounding box center [784, 396] width 1 height 8
radio input "true"
click at [844, 529] on button "Next" at bounding box center [784, 536] width 159 height 39
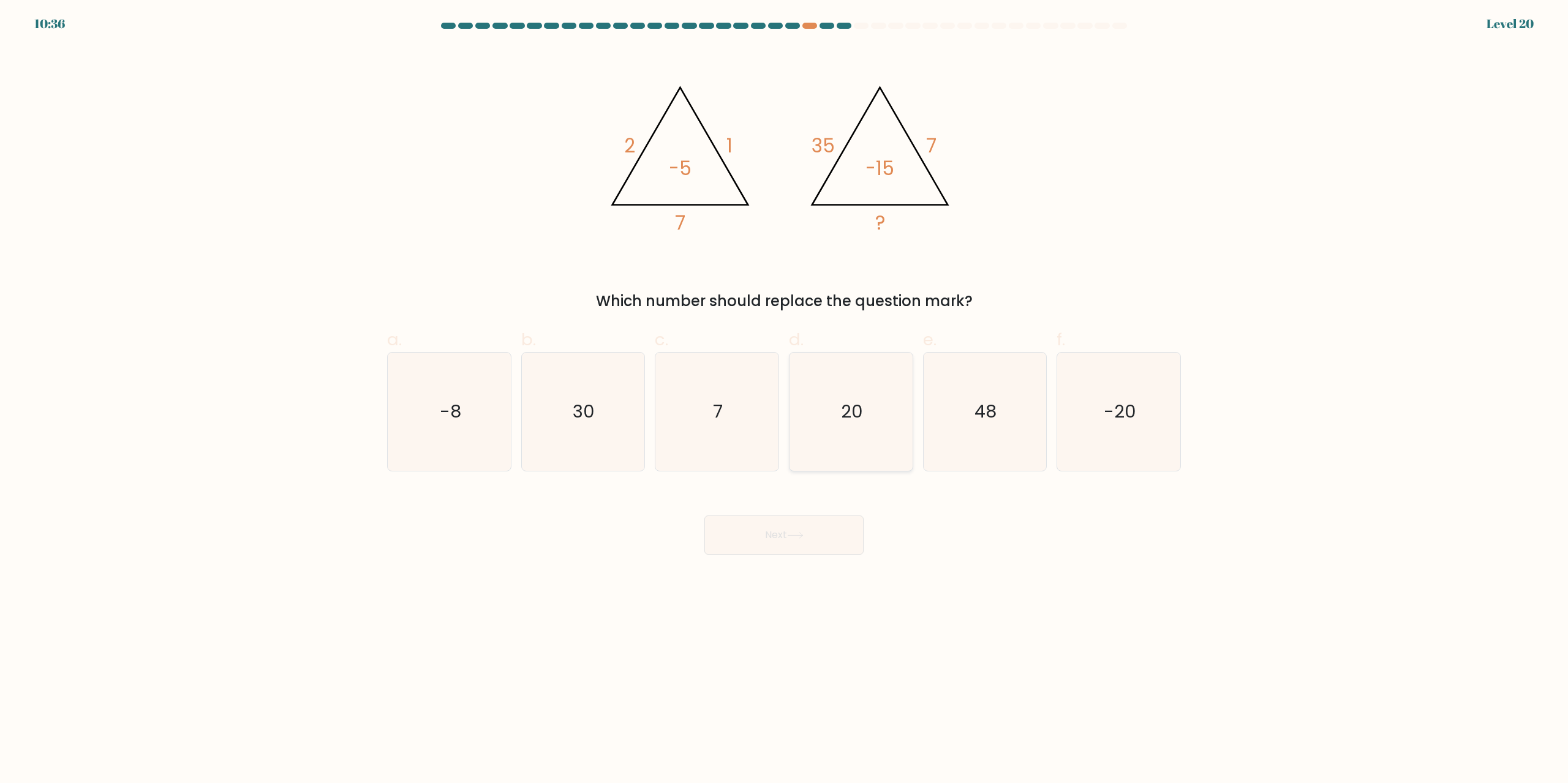
click at [849, 391] on icon "20" at bounding box center [851, 412] width 118 height 118
click at [785, 392] on input "d. 20" at bounding box center [784, 396] width 1 height 8
radio input "true"
click at [795, 527] on button "Next" at bounding box center [784, 536] width 159 height 39
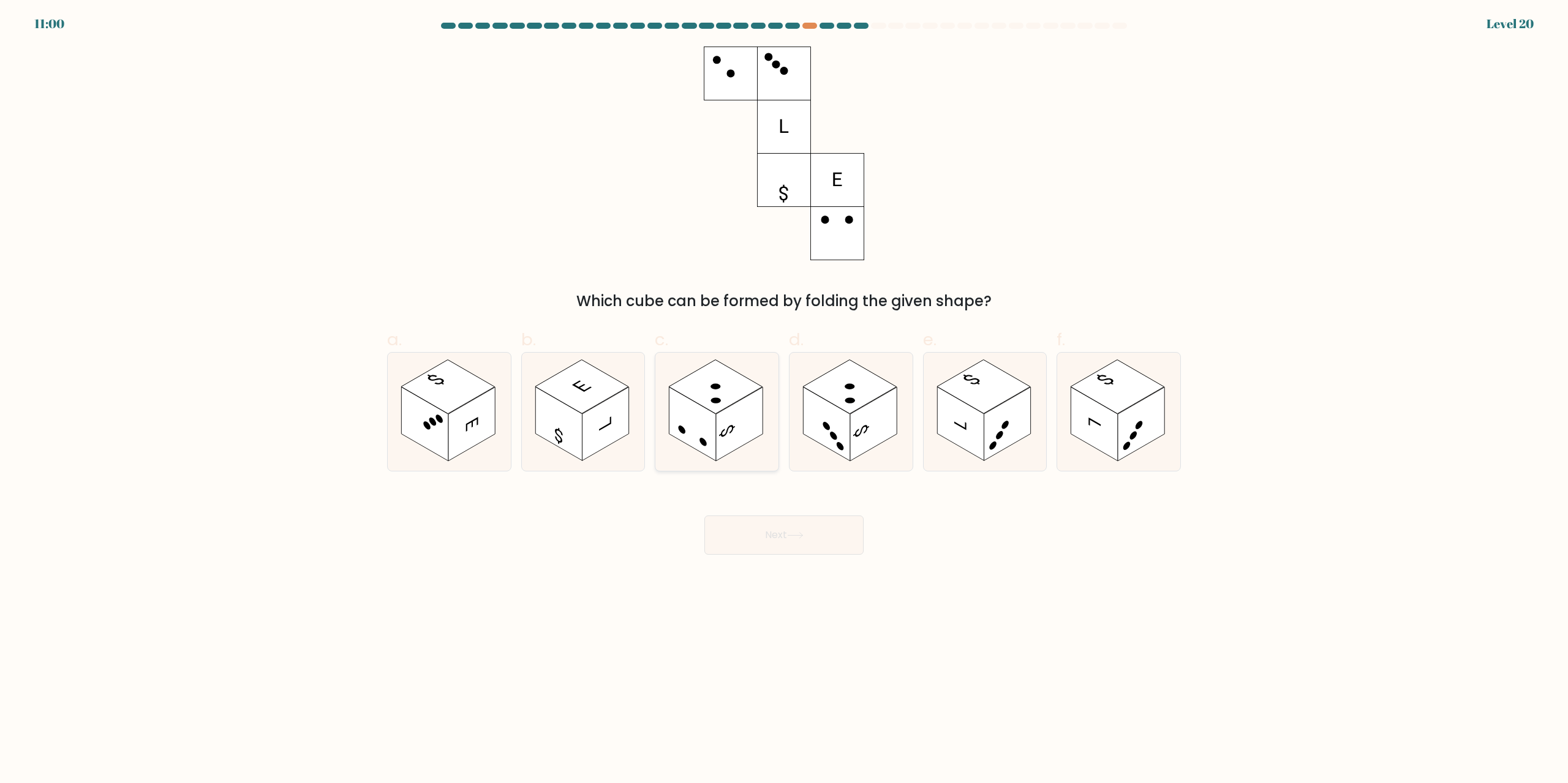
click at [732, 406] on rect at bounding box center [739, 424] width 47 height 74
click at [784, 400] on input "c." at bounding box center [784, 396] width 1 height 8
radio input "true"
click at [784, 524] on button "Next" at bounding box center [784, 536] width 159 height 39
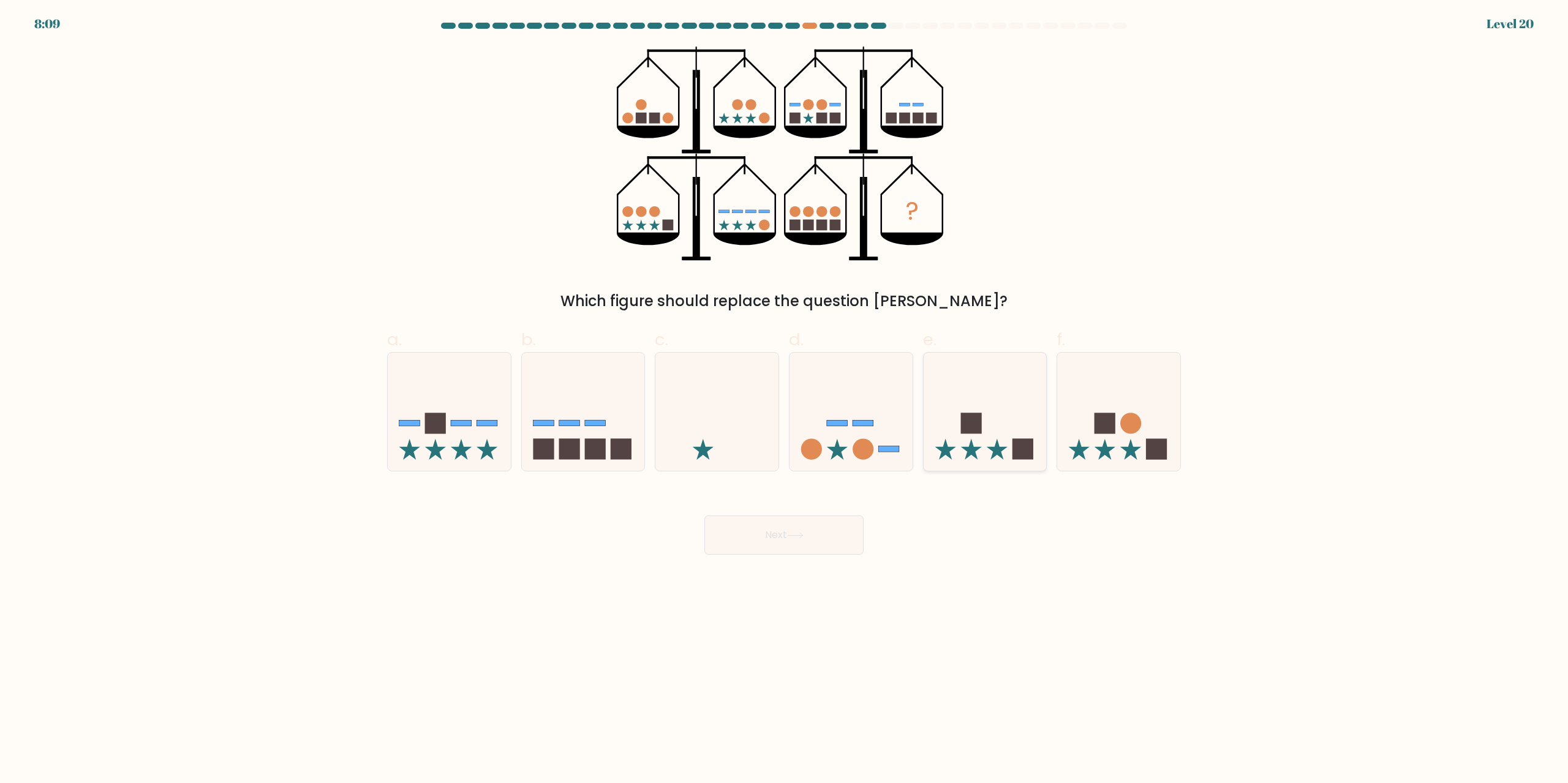
click at [993, 385] on icon at bounding box center [986, 412] width 123 height 102
click at [785, 392] on input "e." at bounding box center [784, 396] width 1 height 8
radio input "true"
click at [824, 538] on button "Next" at bounding box center [784, 536] width 159 height 39
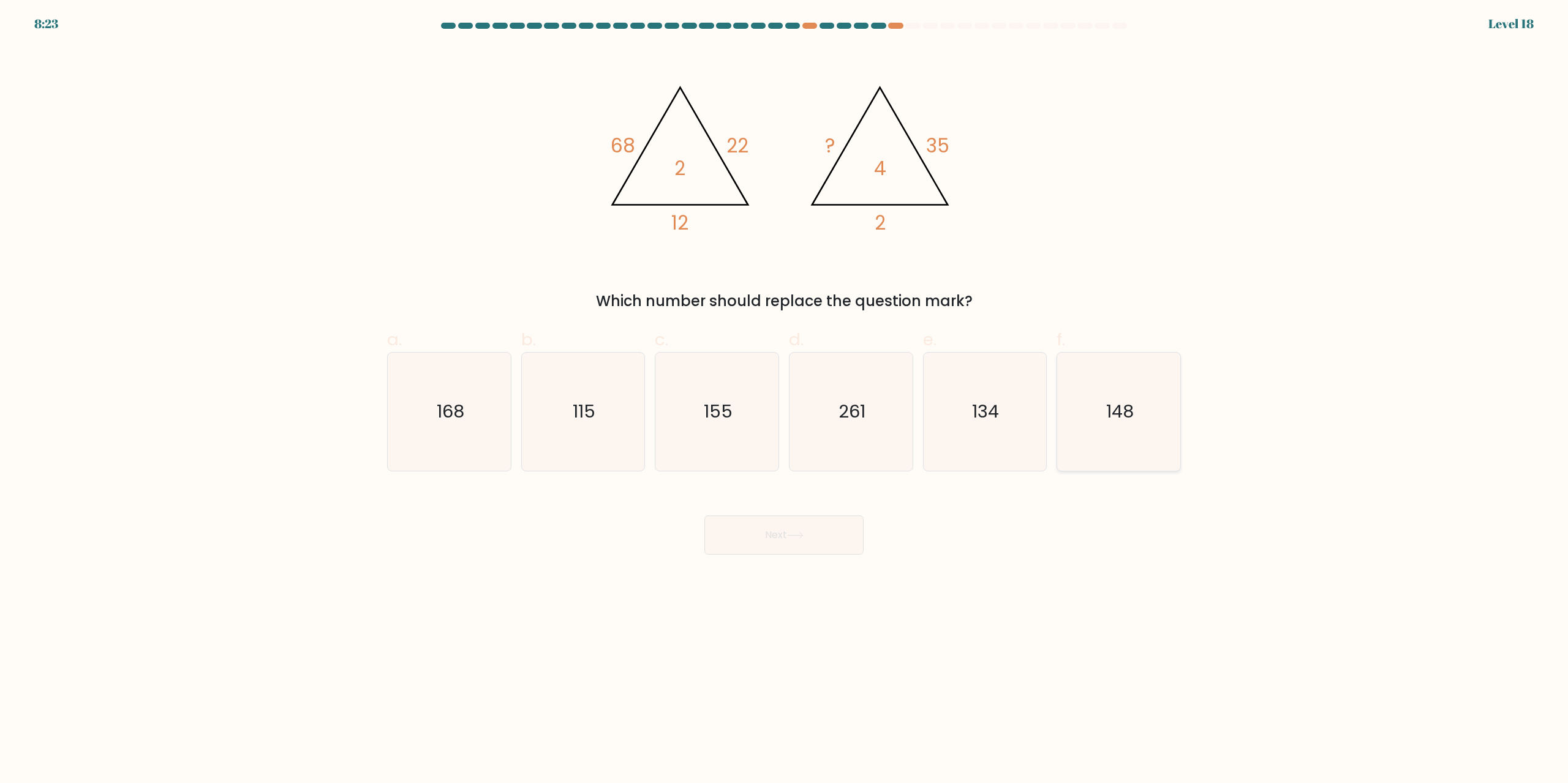
click at [1135, 404] on icon "148" at bounding box center [1118, 412] width 118 height 118
click at [785, 400] on input "f. 148" at bounding box center [784, 396] width 1 height 8
radio input "true"
click at [791, 528] on button "Next" at bounding box center [784, 536] width 159 height 39
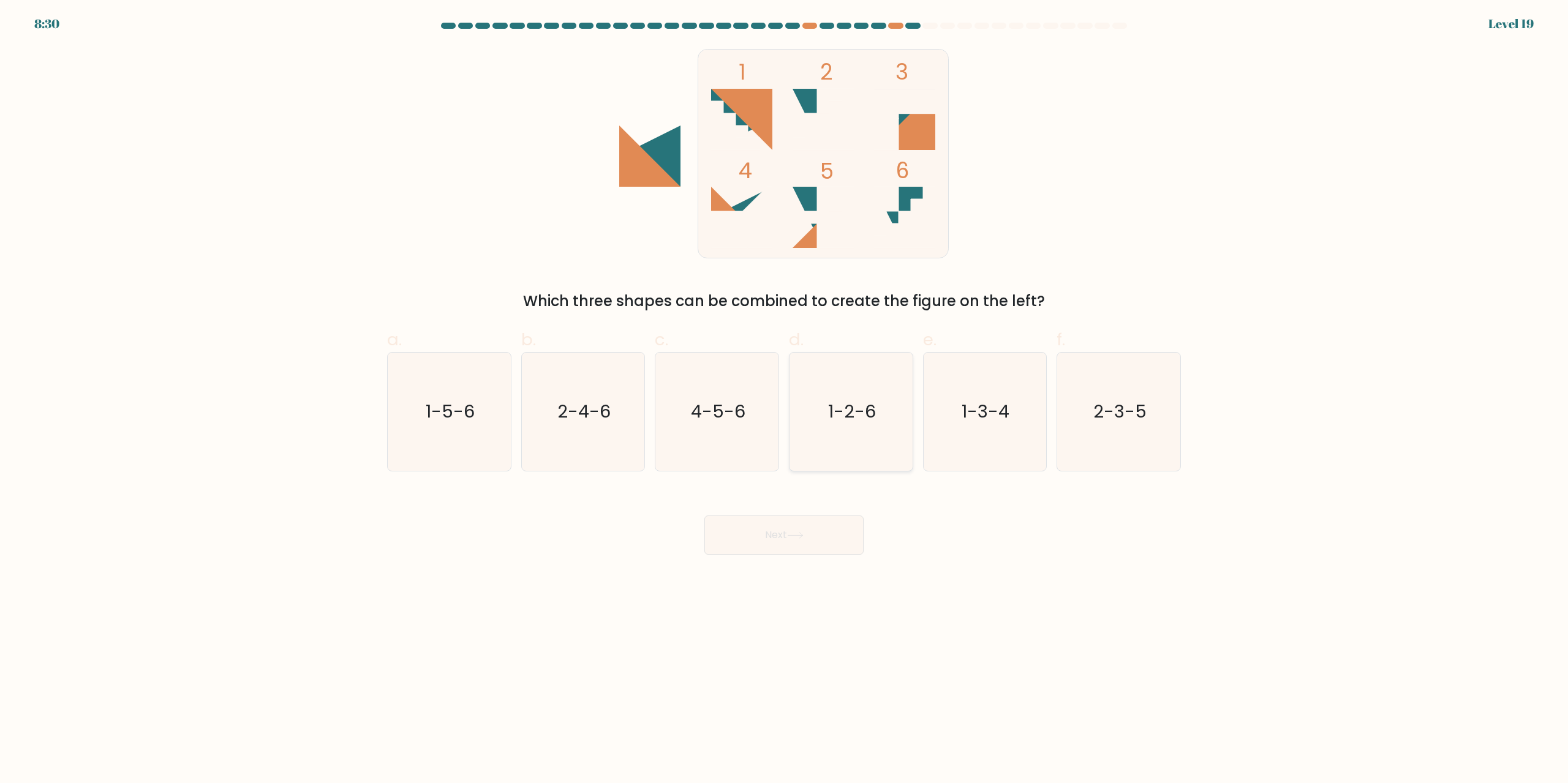
click at [840, 386] on icon "1-2-6" at bounding box center [851, 412] width 118 height 118
click at [785, 392] on input "d. 1-2-6" at bounding box center [784, 396] width 1 height 8
radio input "true"
click at [822, 521] on button "Next" at bounding box center [784, 536] width 159 height 39
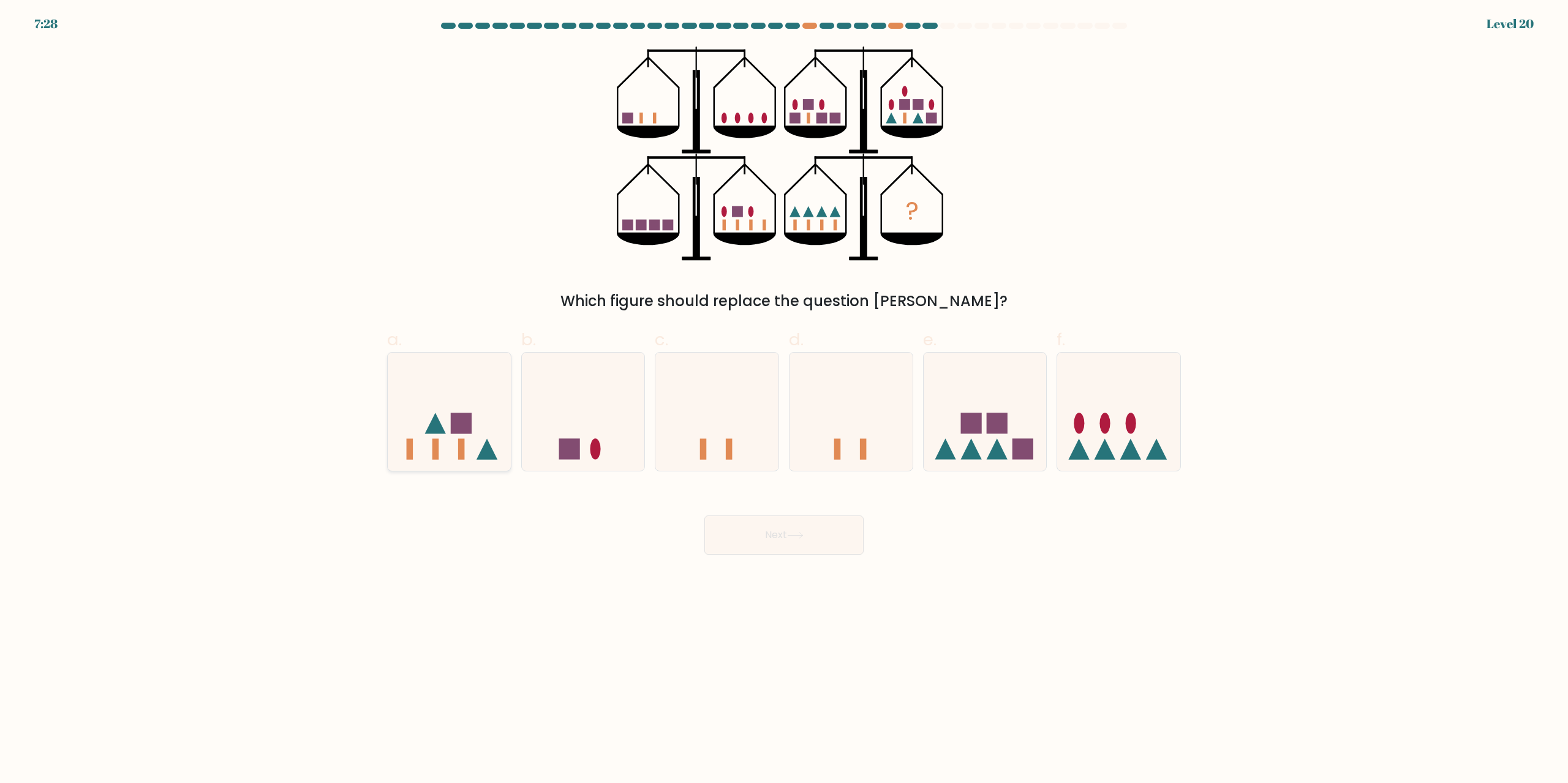
click at [451, 355] on div at bounding box center [450, 412] width 125 height 120
click at [784, 392] on input "a." at bounding box center [784, 396] width 1 height 8
radio input "true"
click at [795, 540] on button "Next" at bounding box center [784, 536] width 159 height 39
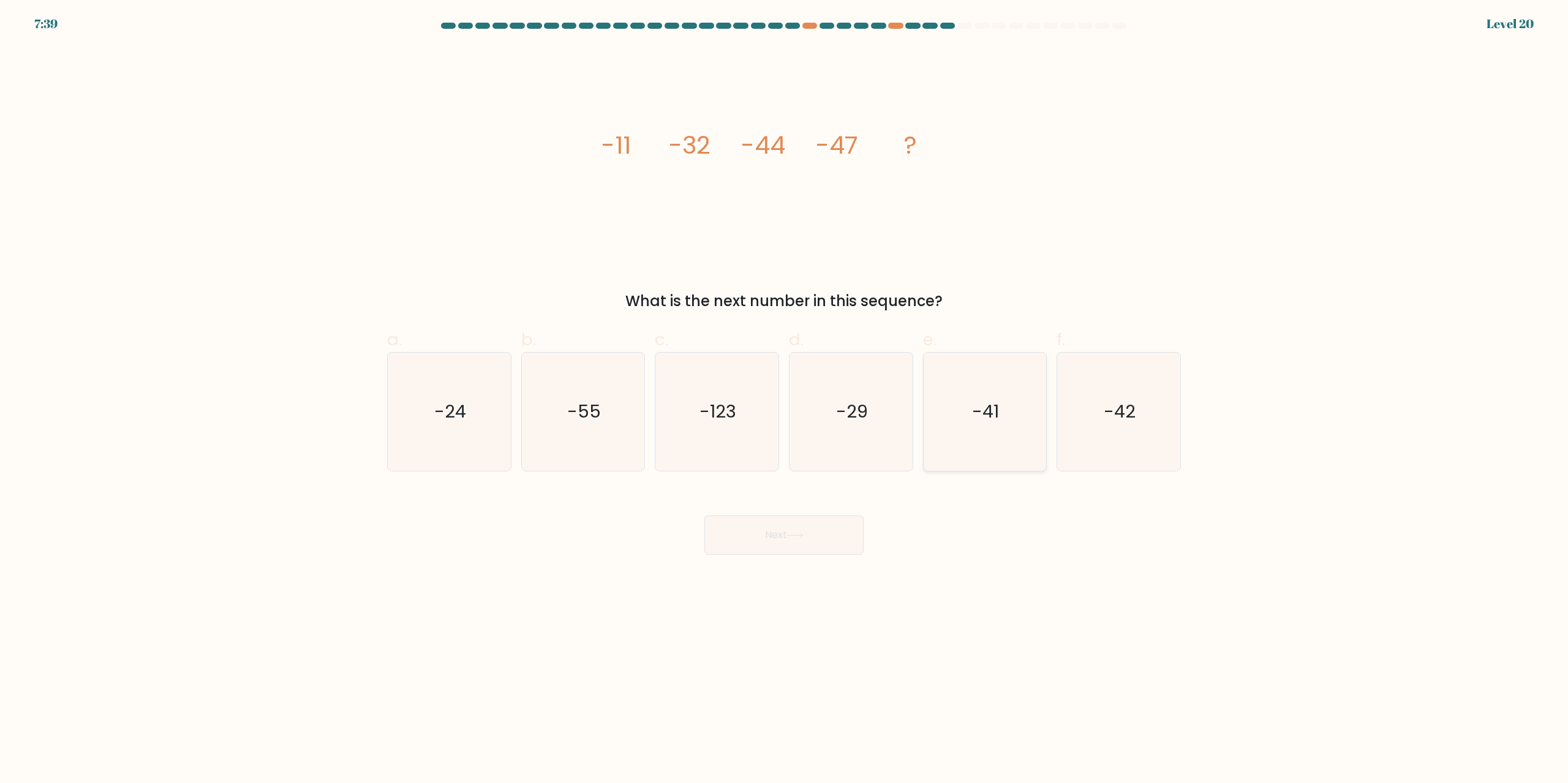
click at [953, 467] on icon "-41" at bounding box center [985, 412] width 118 height 118
click at [785, 400] on input "e. -41" at bounding box center [784, 396] width 1 height 8
radio input "true"
click at [843, 545] on button "Next" at bounding box center [784, 536] width 159 height 39
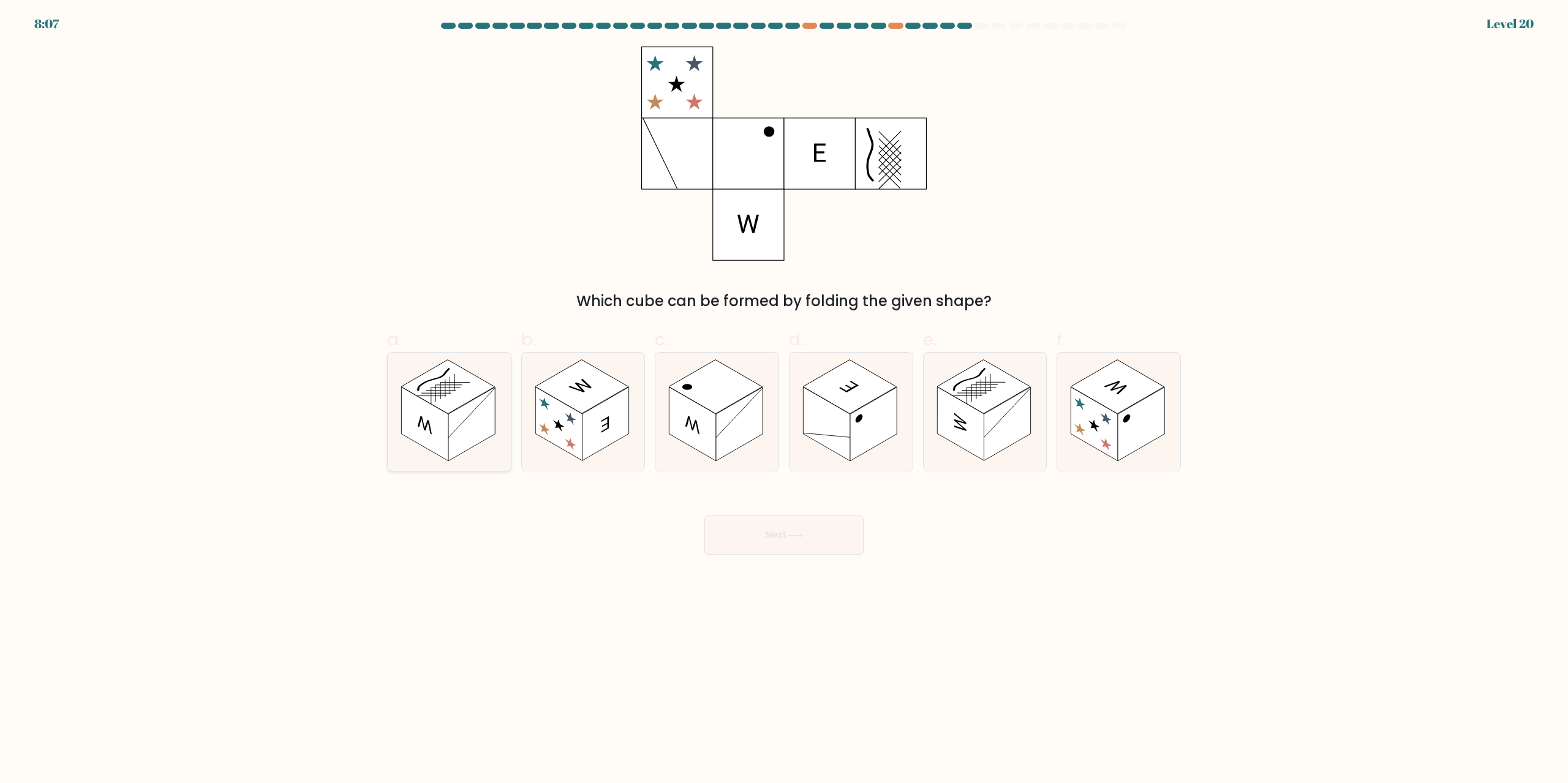
click at [479, 361] on icon at bounding box center [449, 412] width 123 height 118
click at [784, 392] on input "a." at bounding box center [784, 396] width 1 height 8
radio input "true"
click at [836, 535] on button "Next" at bounding box center [784, 536] width 159 height 39
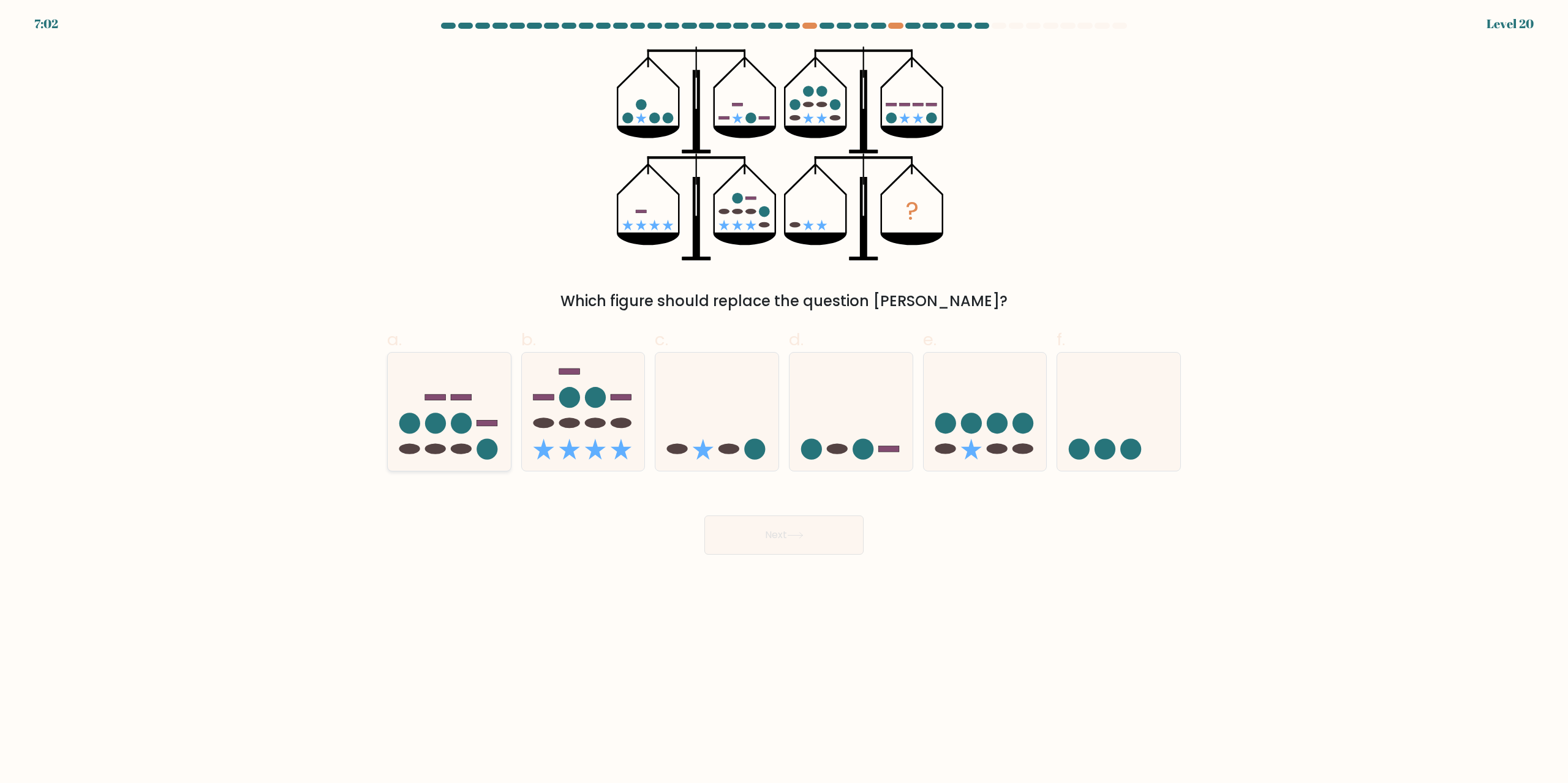
click at [445, 404] on icon at bounding box center [449, 412] width 123 height 102
click at [784, 400] on input "a." at bounding box center [784, 396] width 1 height 8
radio input "true"
click at [797, 543] on button "Next" at bounding box center [784, 536] width 159 height 39
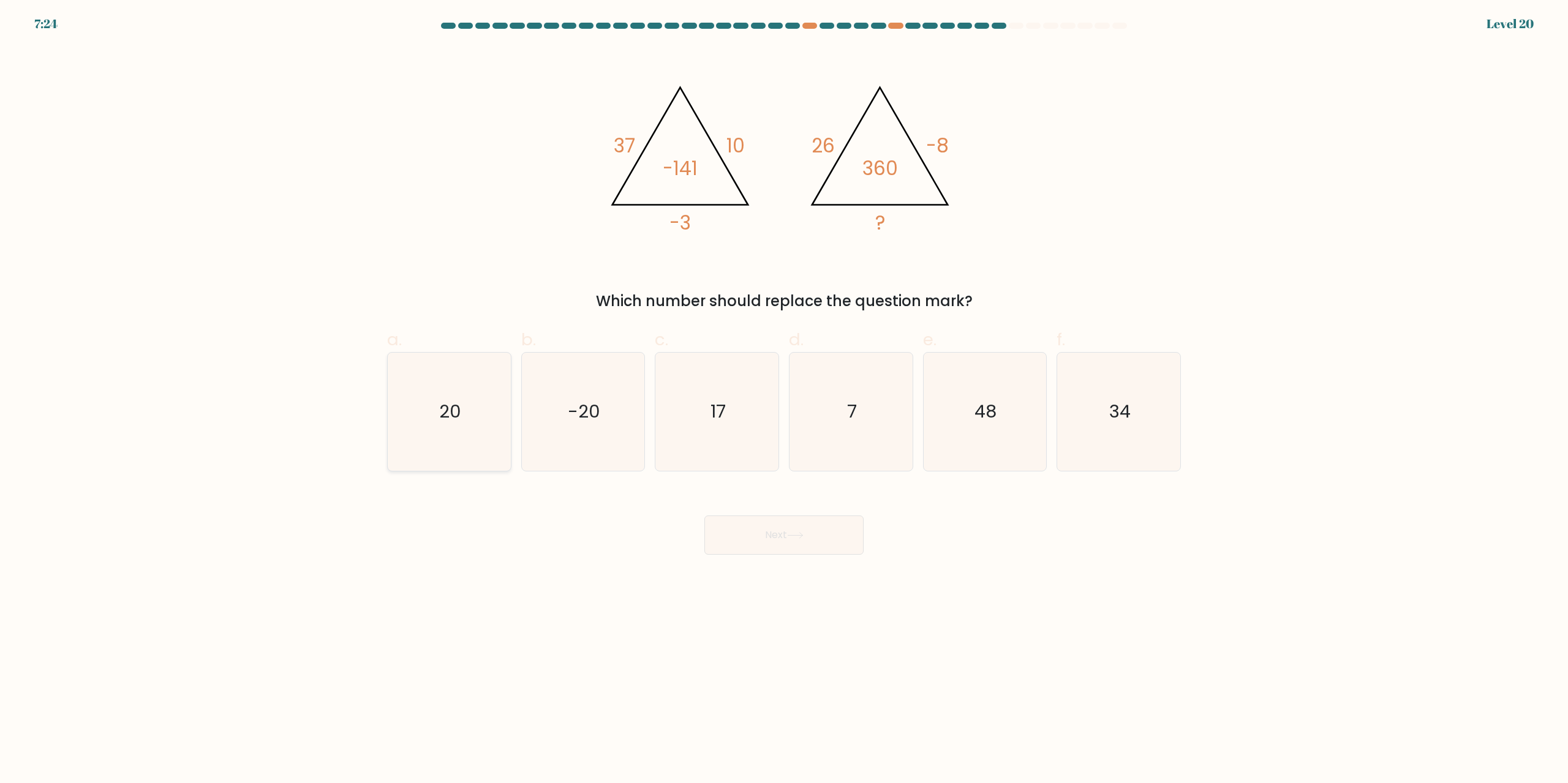
click at [447, 416] on text "20" at bounding box center [450, 412] width 22 height 25
click at [784, 400] on input "a. 20" at bounding box center [784, 396] width 1 height 8
radio input "true"
click at [823, 526] on button "Next" at bounding box center [784, 536] width 159 height 39
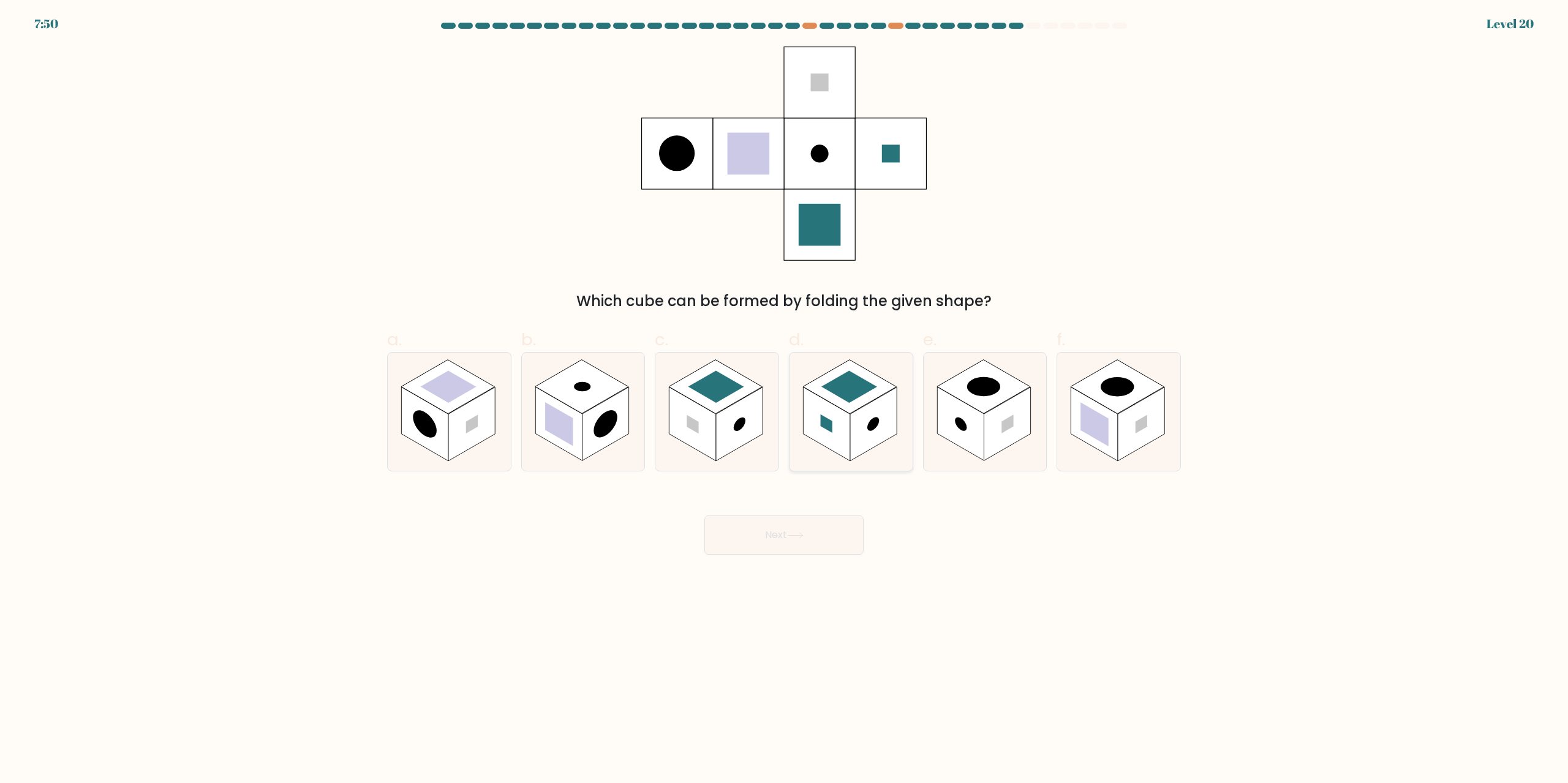
click at [872, 405] on rect at bounding box center [873, 424] width 47 height 74
click at [785, 400] on input "d." at bounding box center [784, 396] width 1 height 8
radio input "true"
click at [849, 521] on button "Next" at bounding box center [784, 536] width 159 height 39
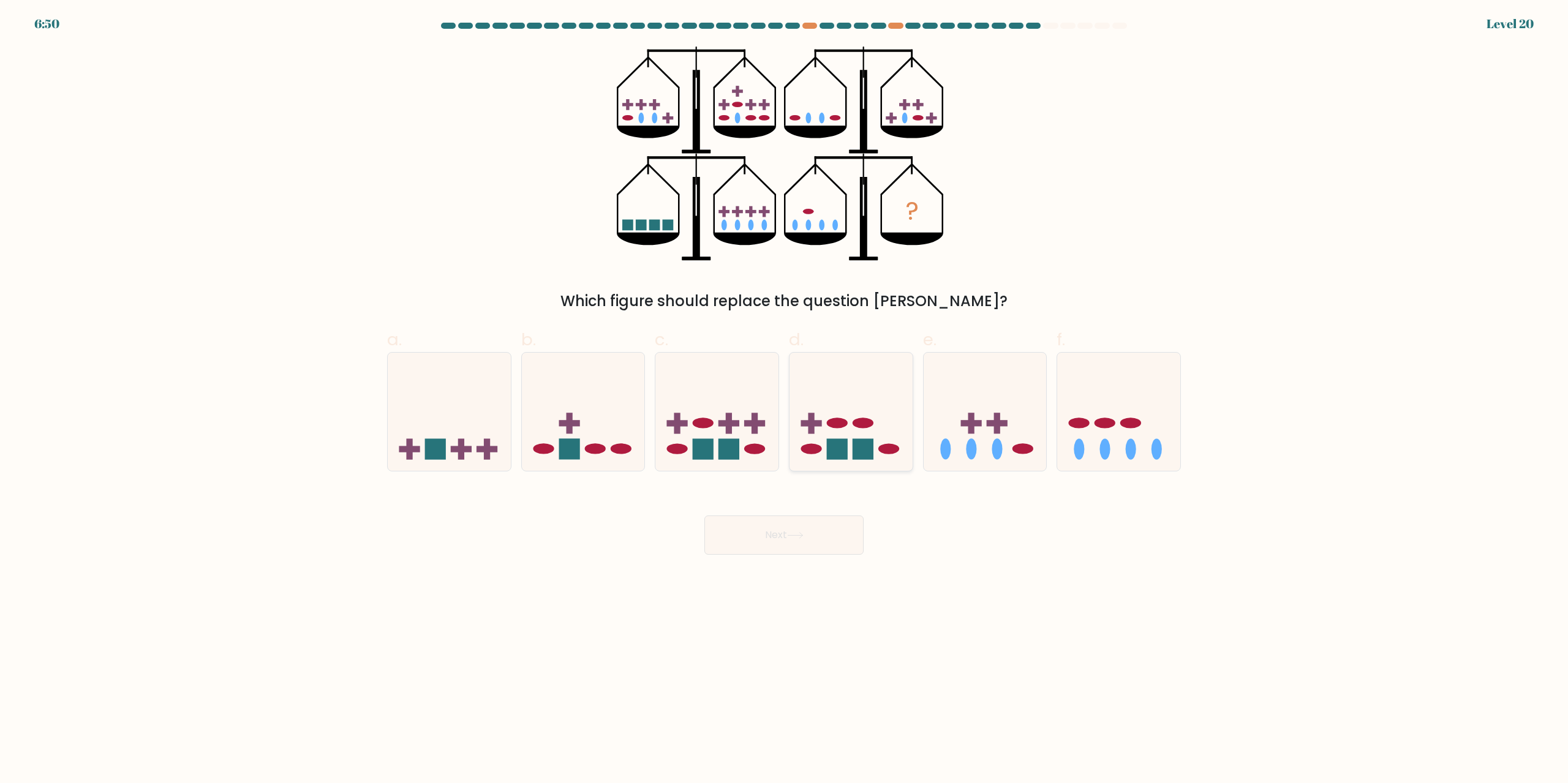
click at [841, 400] on icon at bounding box center [851, 412] width 123 height 102
click at [785, 400] on input "d." at bounding box center [784, 396] width 1 height 8
radio input "true"
click at [814, 532] on button "Next" at bounding box center [784, 536] width 159 height 39
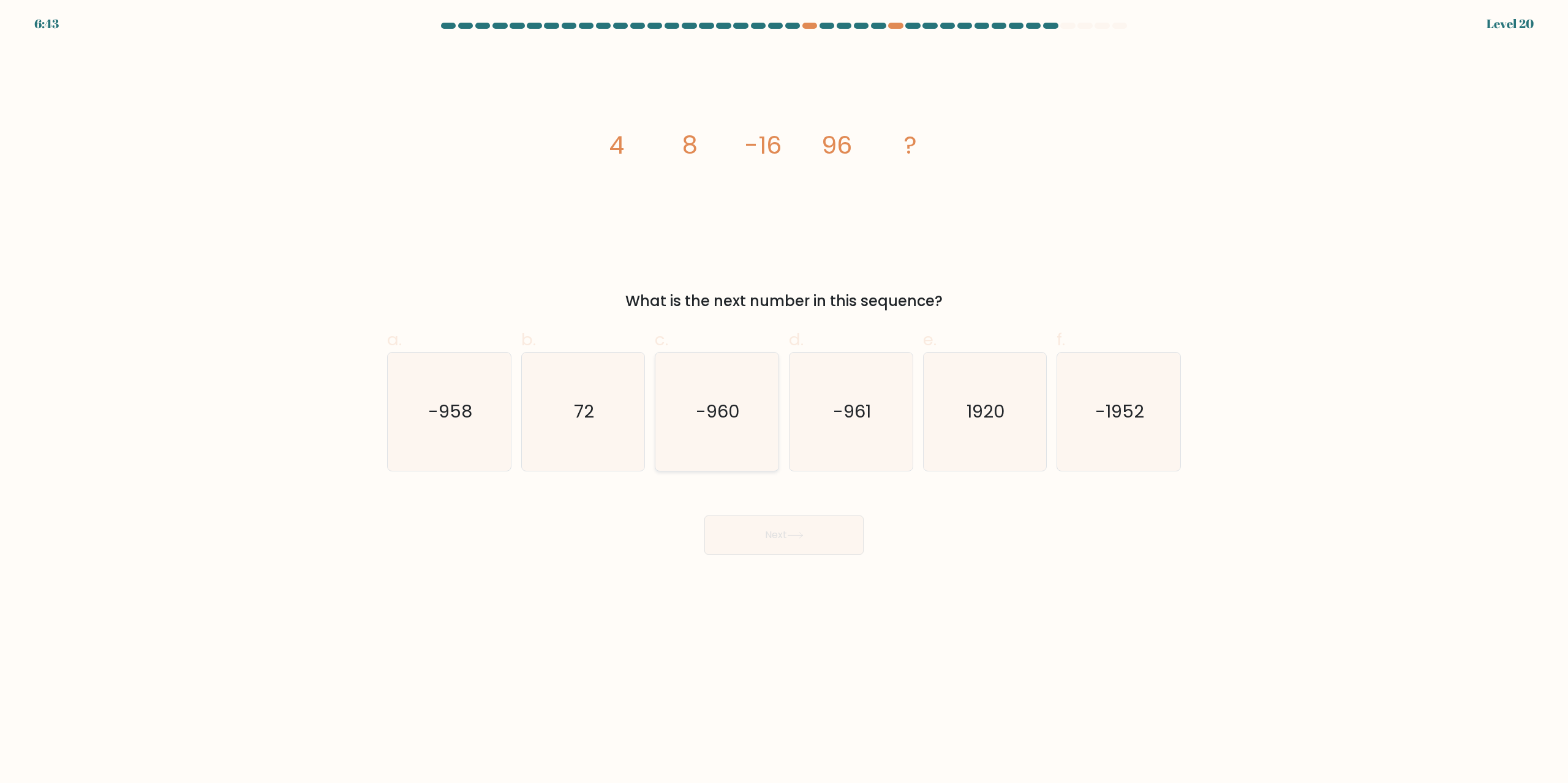
click at [722, 396] on icon "-960" at bounding box center [717, 412] width 118 height 118
click at [784, 396] on input "c. -960" at bounding box center [784, 396] width 1 height 8
radio input "true"
click at [818, 532] on button "Next" at bounding box center [784, 536] width 159 height 39
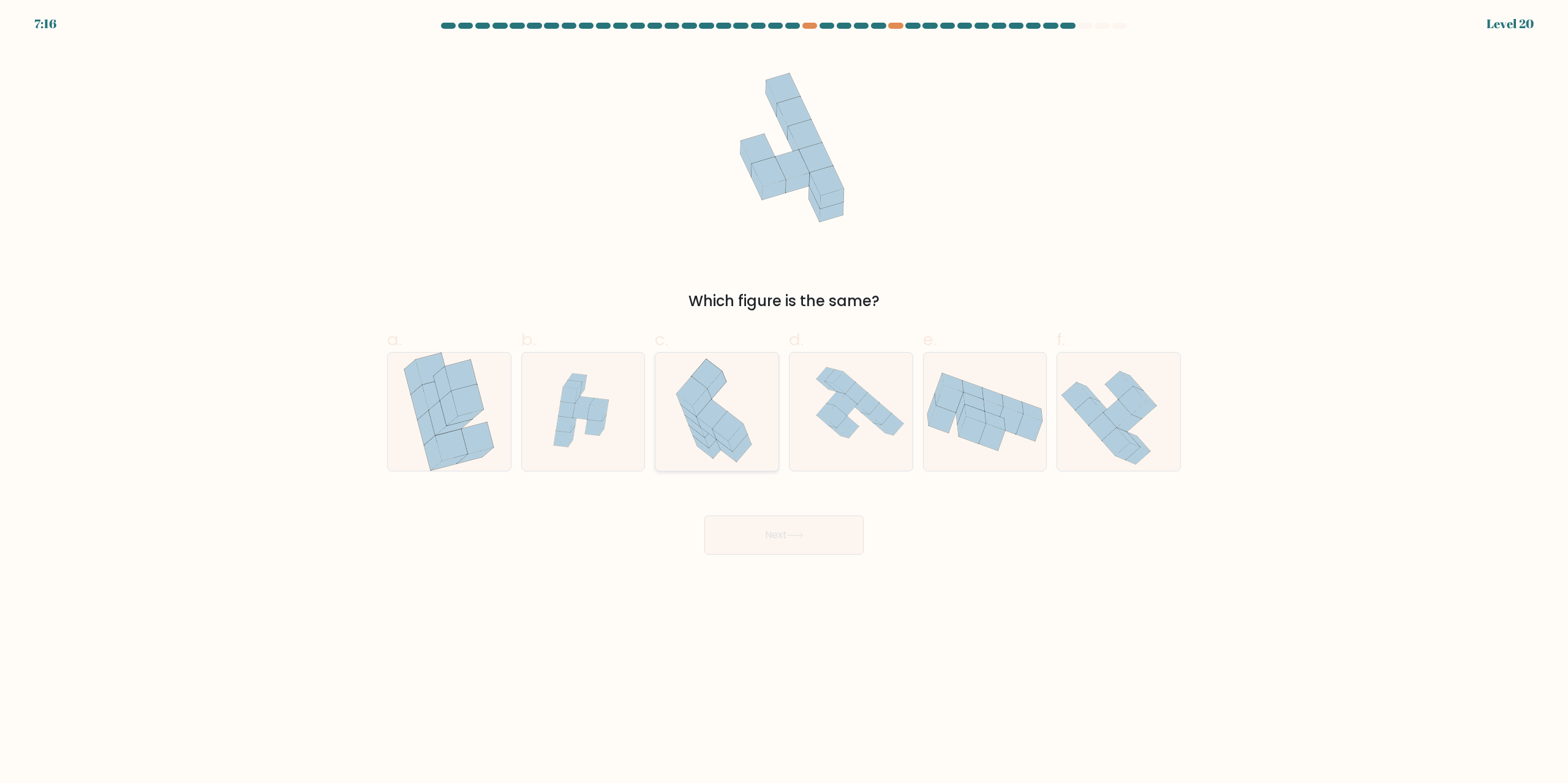
click at [705, 408] on icon at bounding box center [711, 414] width 30 height 29
click at [784, 400] on input "c." at bounding box center [784, 396] width 1 height 8
radio input "true"
drag, startPoint x: 800, startPoint y: 536, endPoint x: 801, endPoint y: 529, distance: 7.1
click at [800, 537] on icon at bounding box center [795, 536] width 16 height 7
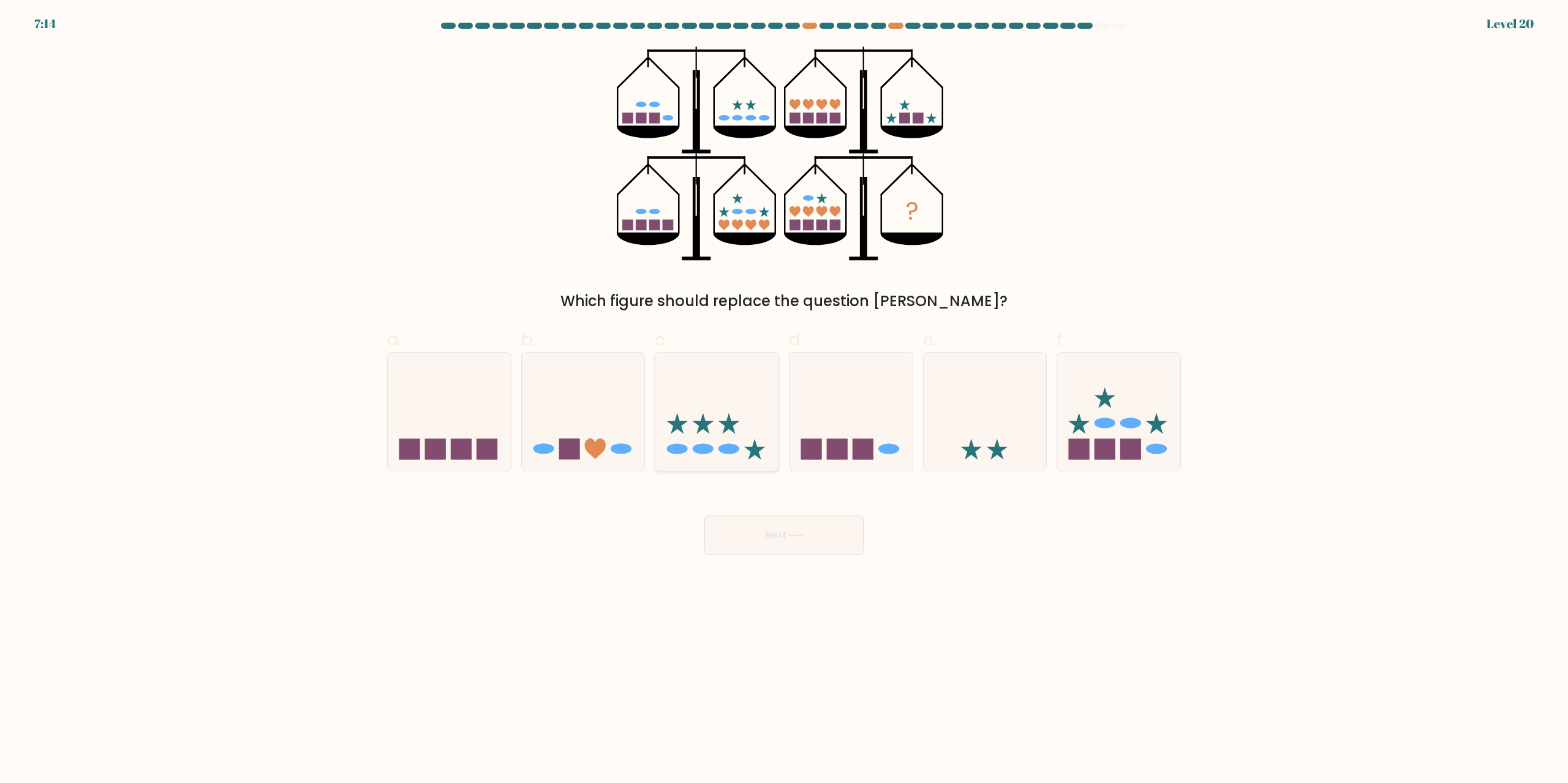
click at [709, 408] on icon at bounding box center [717, 412] width 123 height 102
click at [784, 400] on input "c." at bounding box center [784, 396] width 1 height 8
radio input "true"
click at [799, 536] on icon at bounding box center [795, 536] width 16 height 7
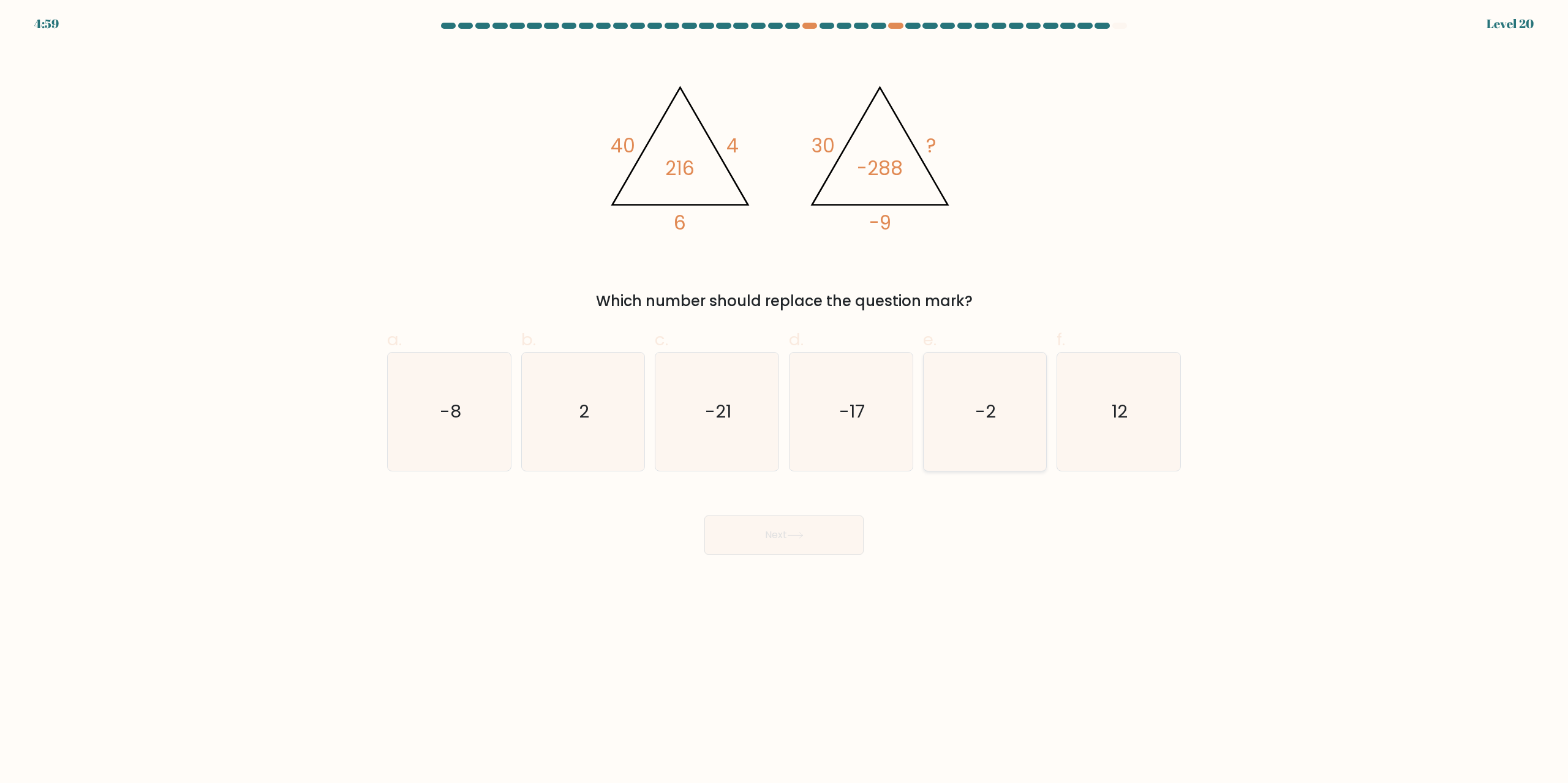
drag, startPoint x: 1000, startPoint y: 401, endPoint x: 959, endPoint y: 460, distance: 71.8
click at [999, 401] on icon "-2" at bounding box center [985, 412] width 118 height 118
click at [785, 400] on input "e. -2" at bounding box center [784, 396] width 1 height 8
radio input "true"
click at [793, 541] on button "Next" at bounding box center [784, 536] width 159 height 39
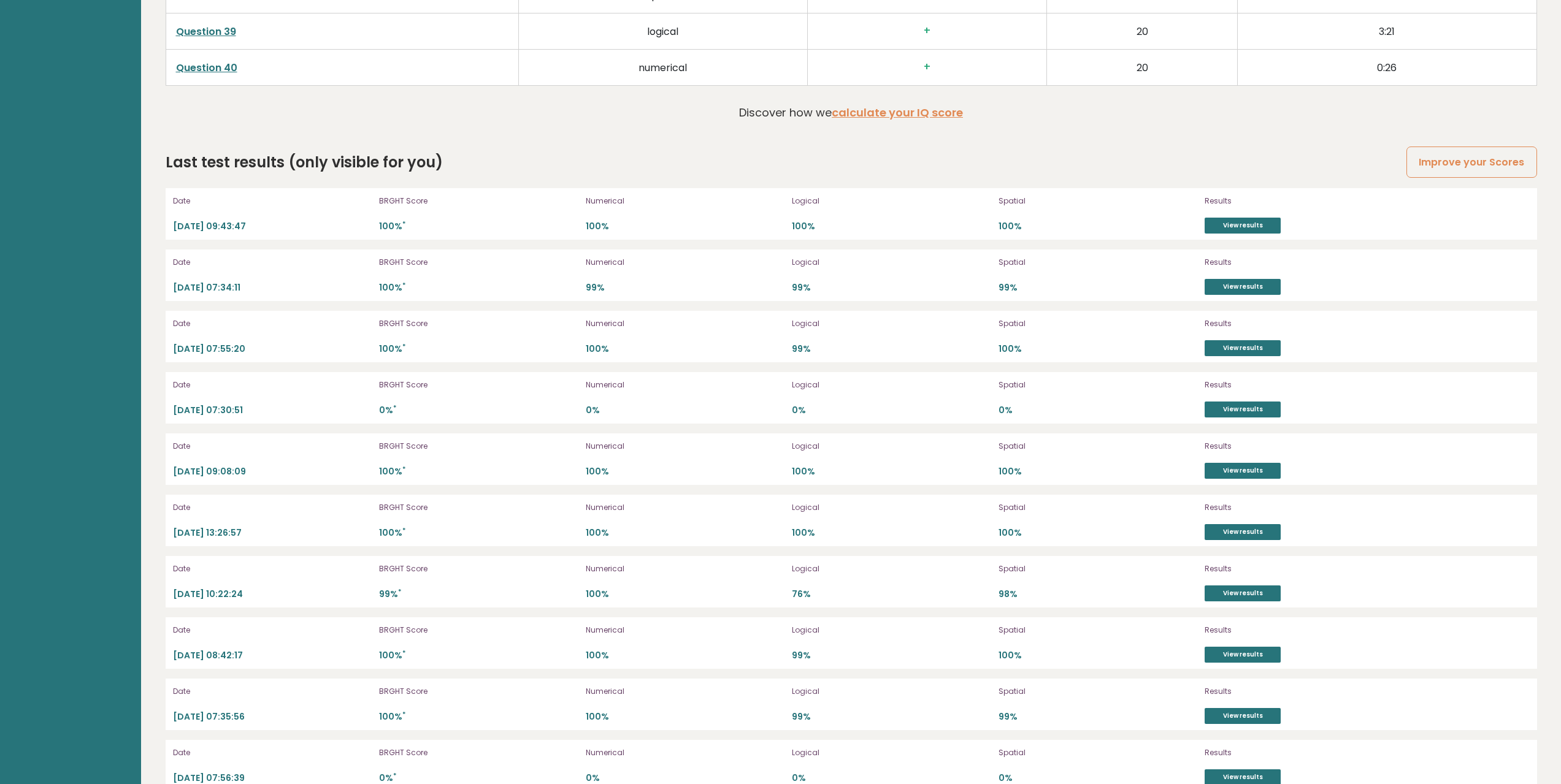
scroll to position [3684, 0]
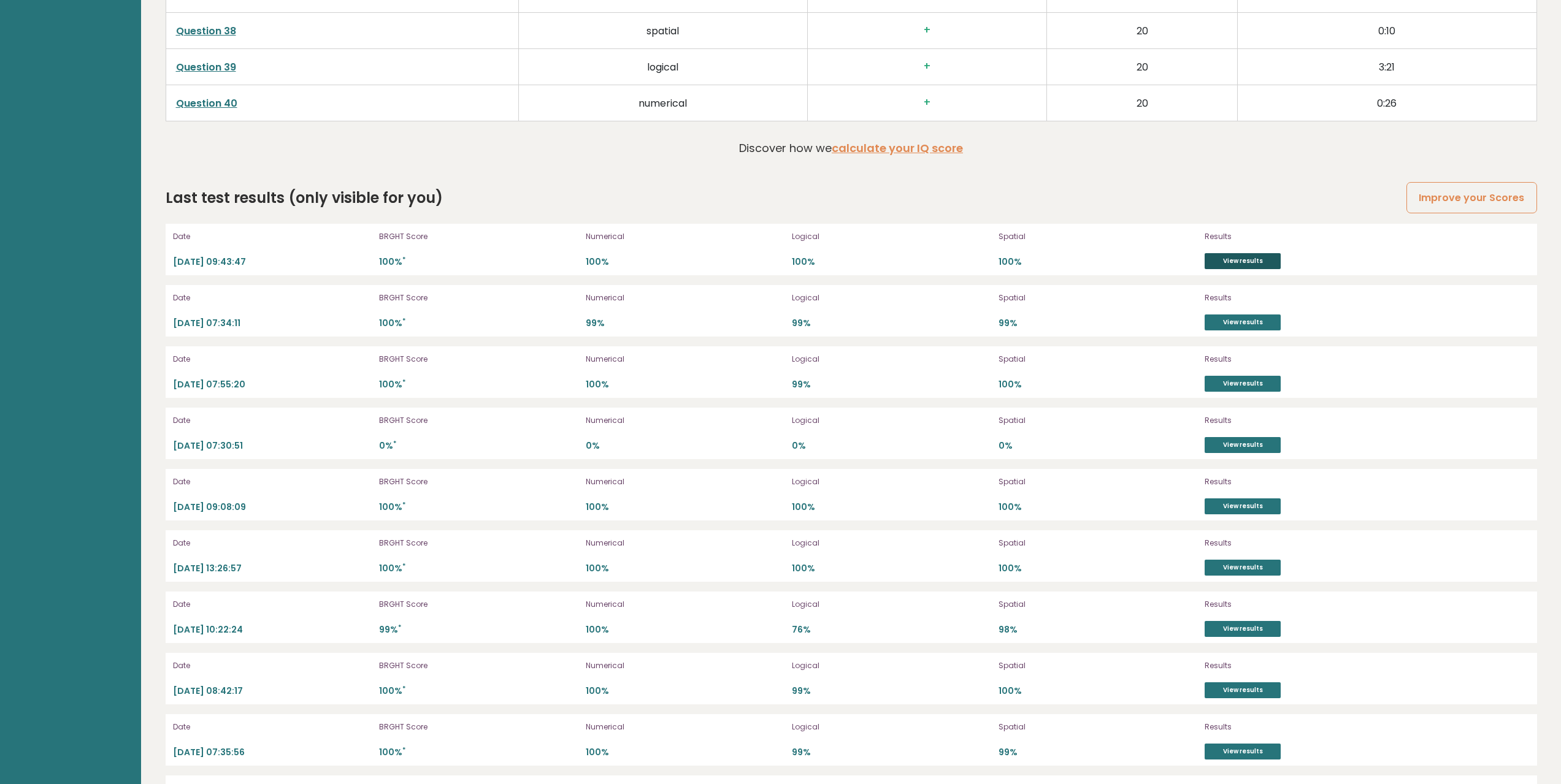
click at [1226, 262] on link "View results" at bounding box center [1242, 261] width 76 height 16
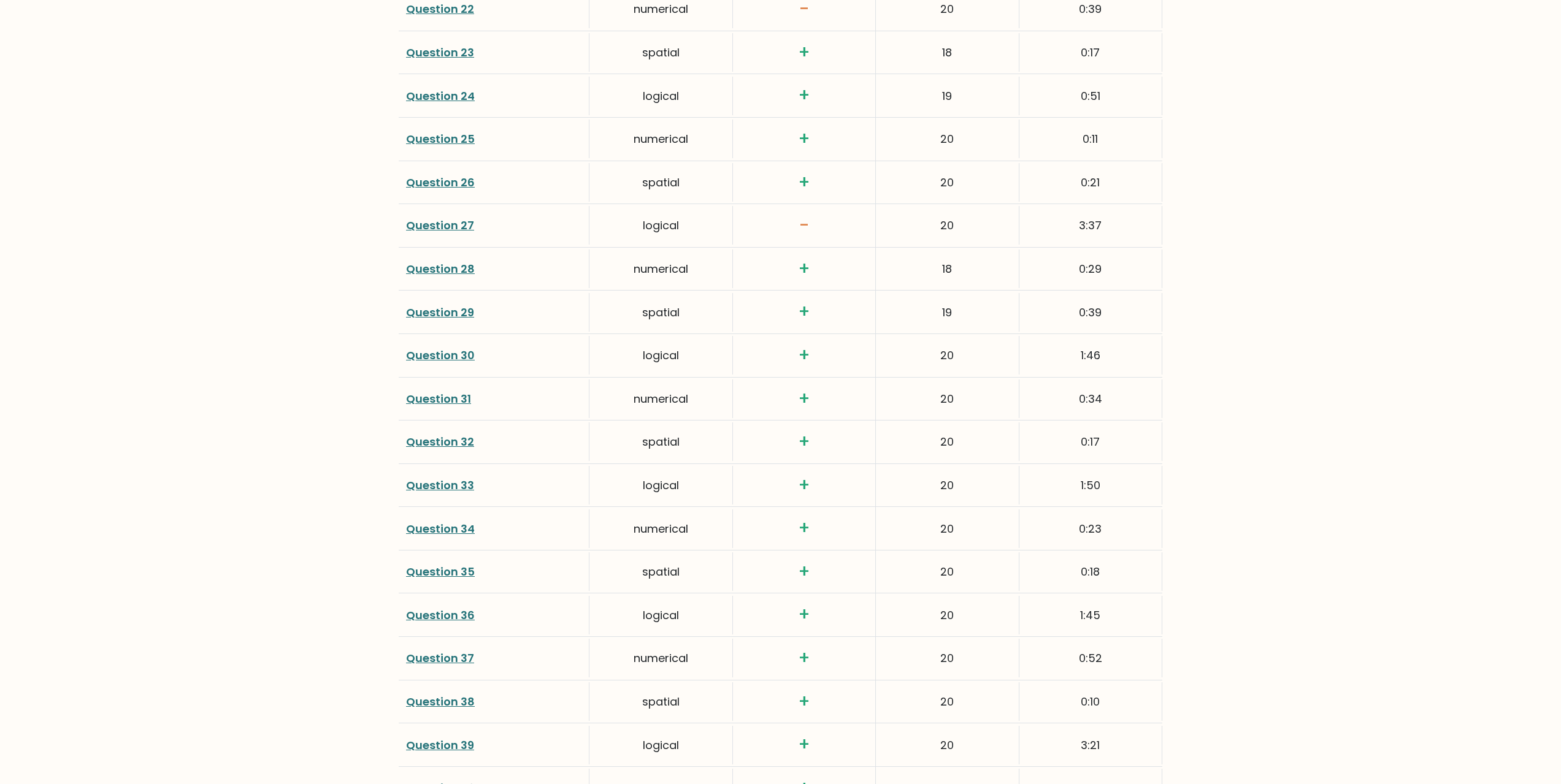
scroll to position [2669, 0]
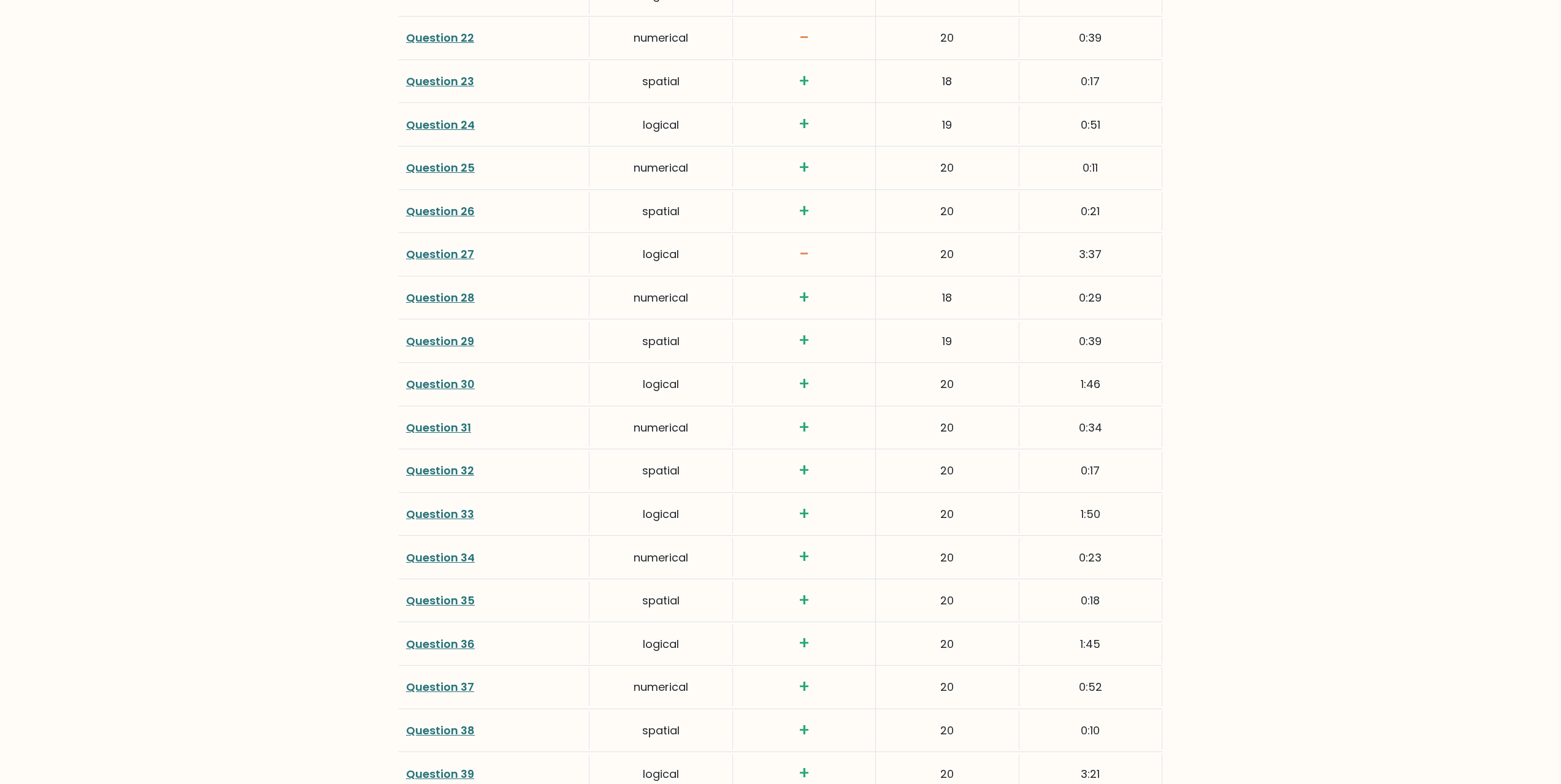
click at [451, 253] on link "Question 27" at bounding box center [440, 254] width 68 height 16
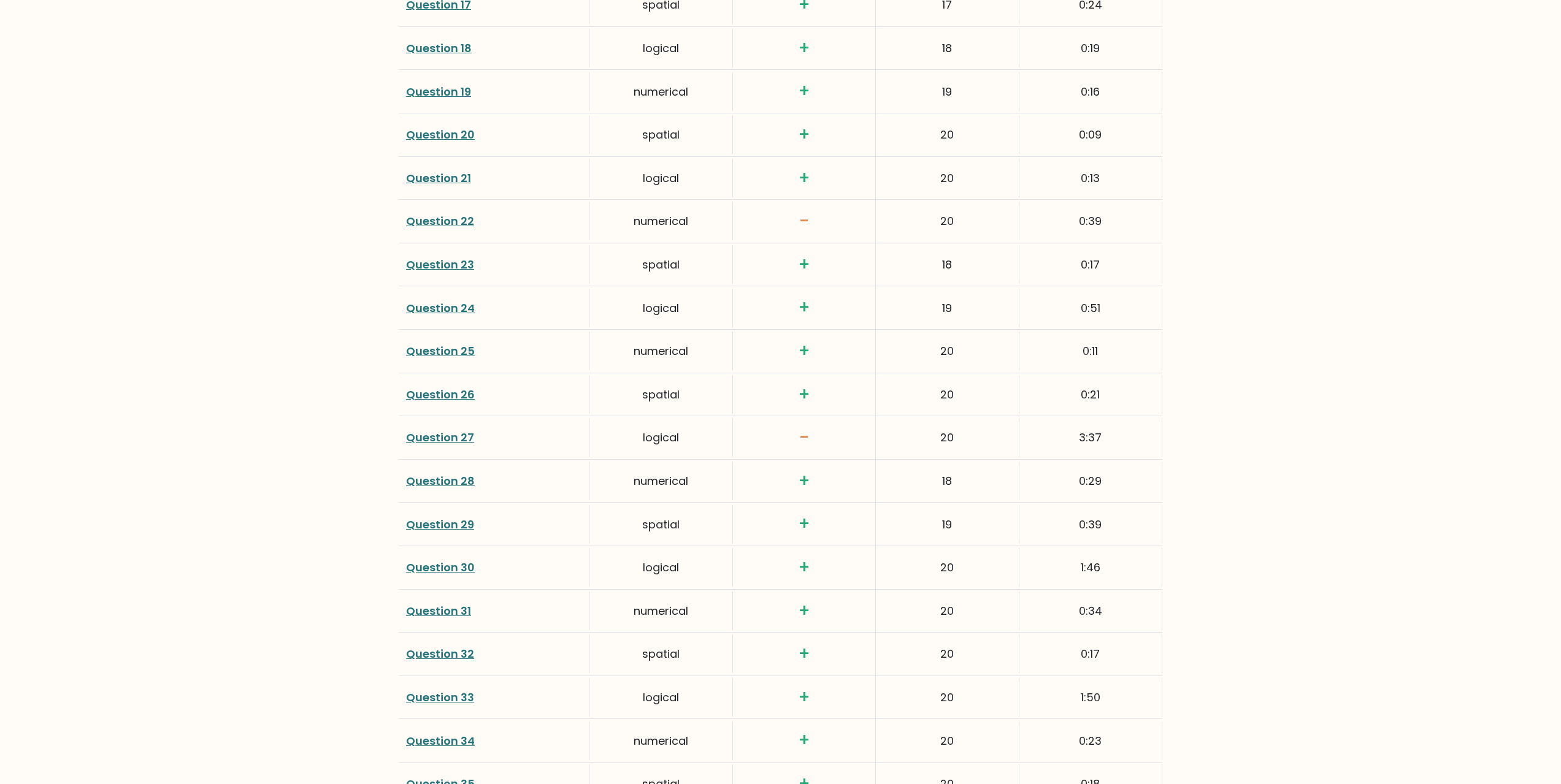
scroll to position [2485, 0]
click at [453, 217] on link "Question 22" at bounding box center [440, 221] width 68 height 16
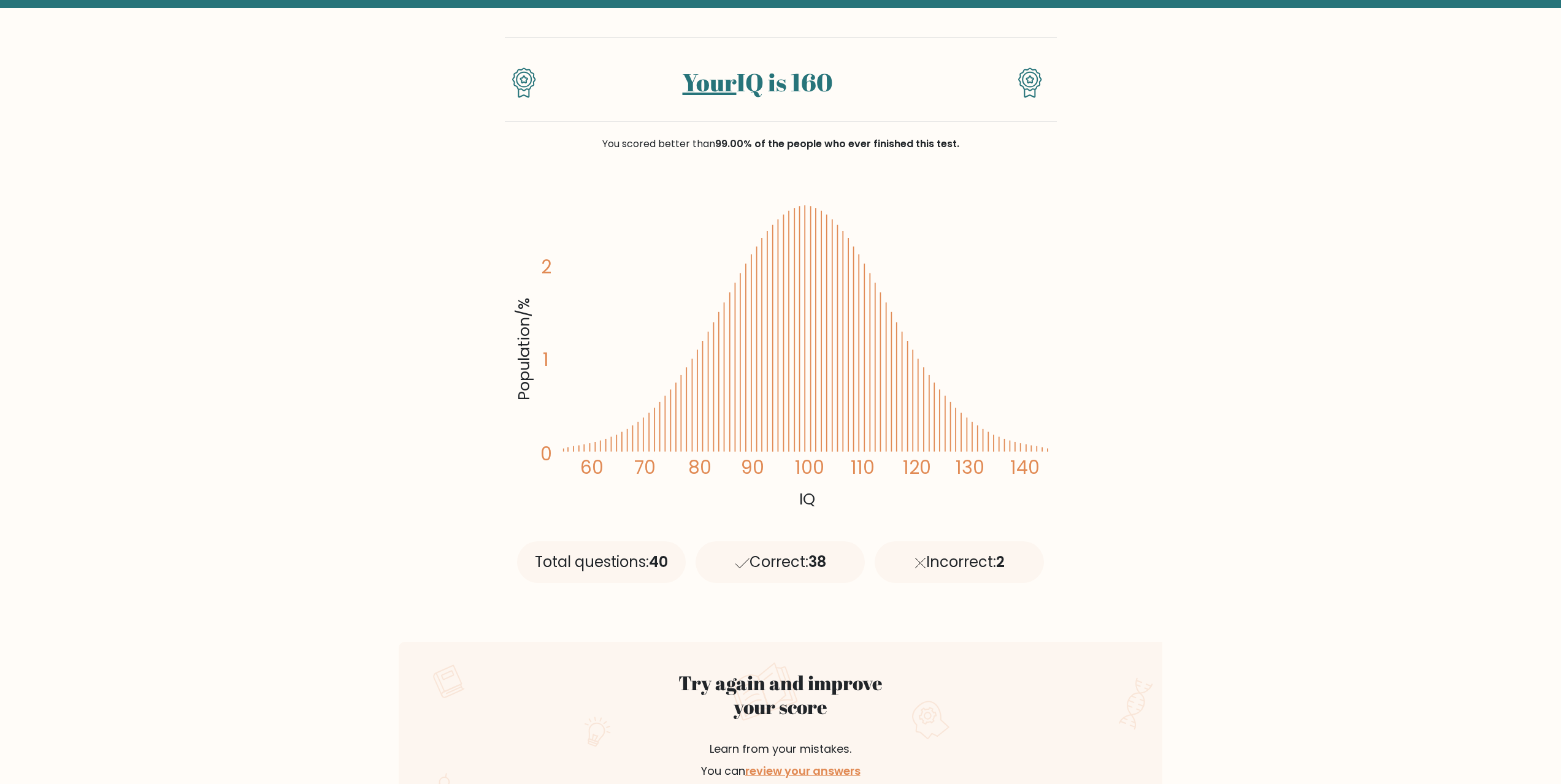
scroll to position [62, 0]
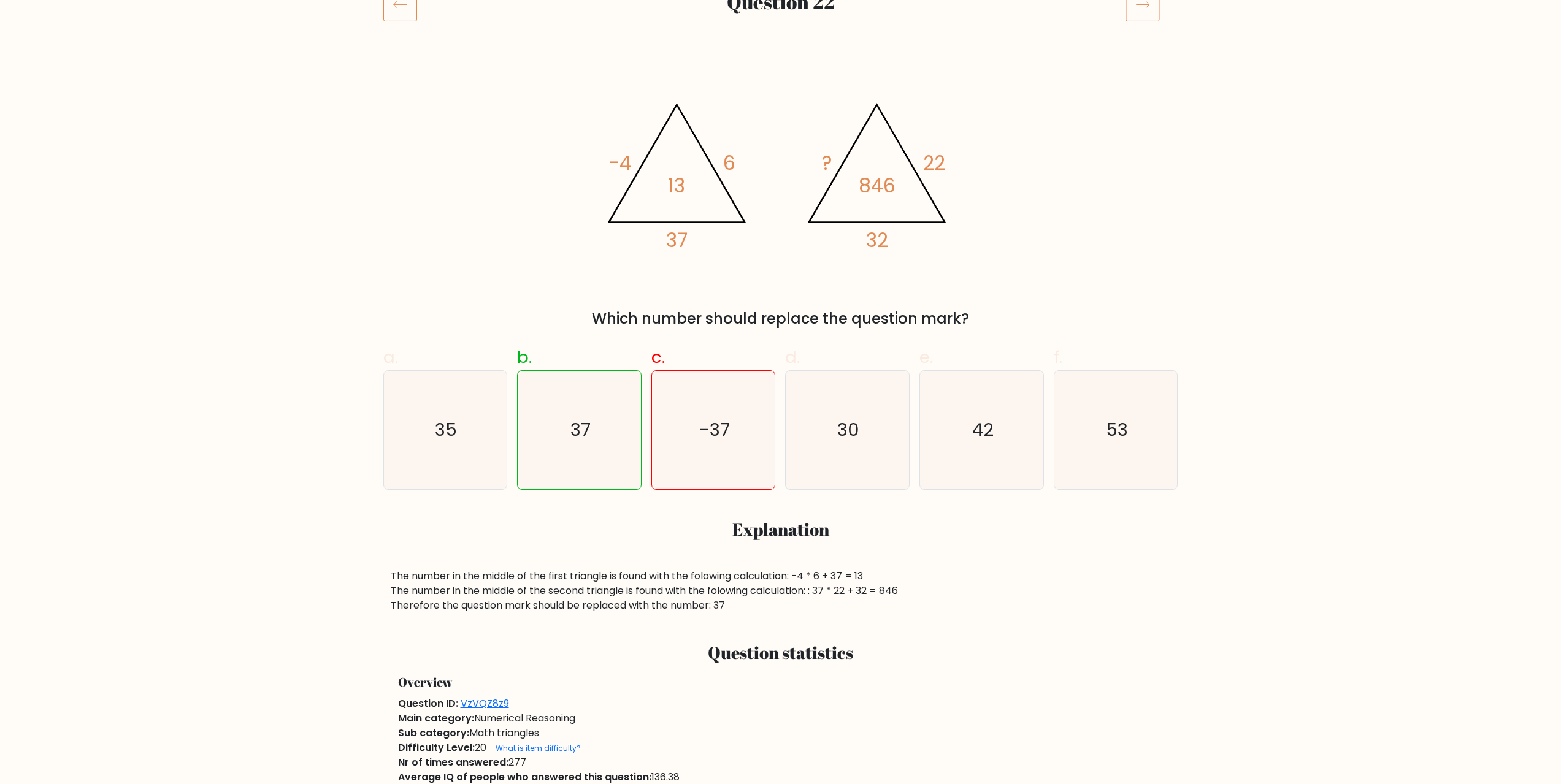
scroll to position [184, 0]
